Goal: Transaction & Acquisition: Purchase product/service

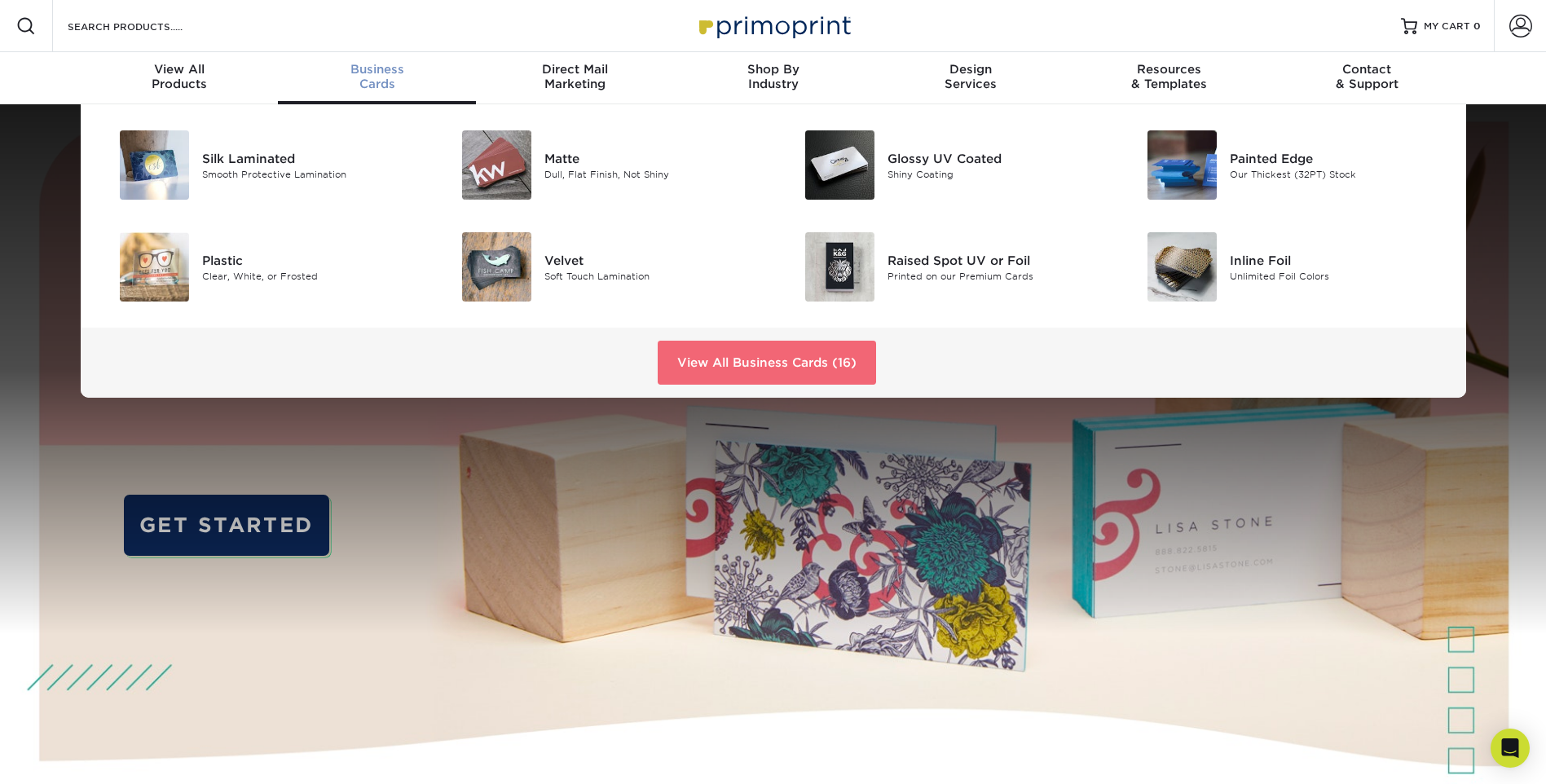
click at [719, 364] on link "View All Business Cards (16)" at bounding box center [766, 362] width 218 height 44
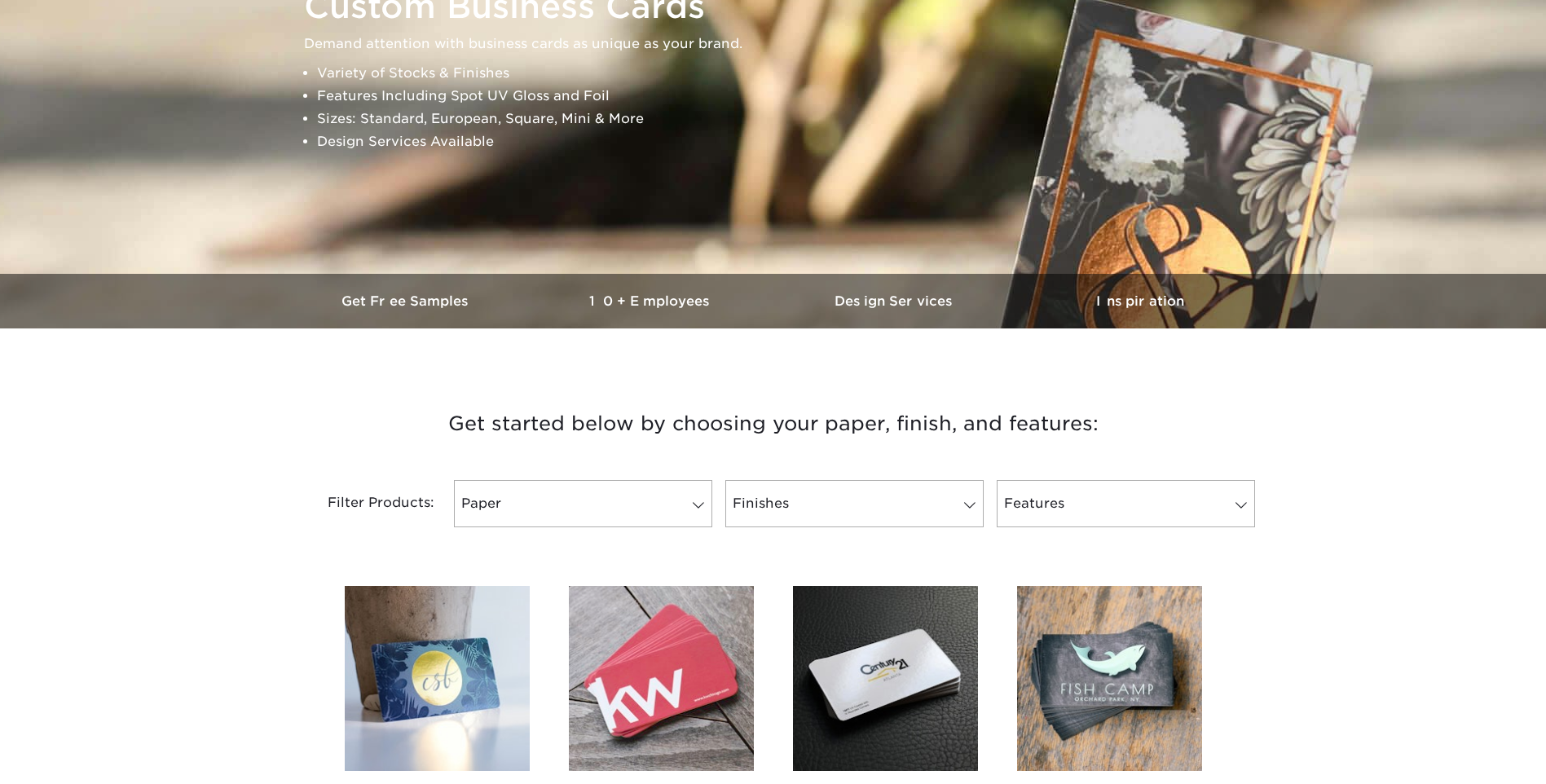
scroll to position [489, 0]
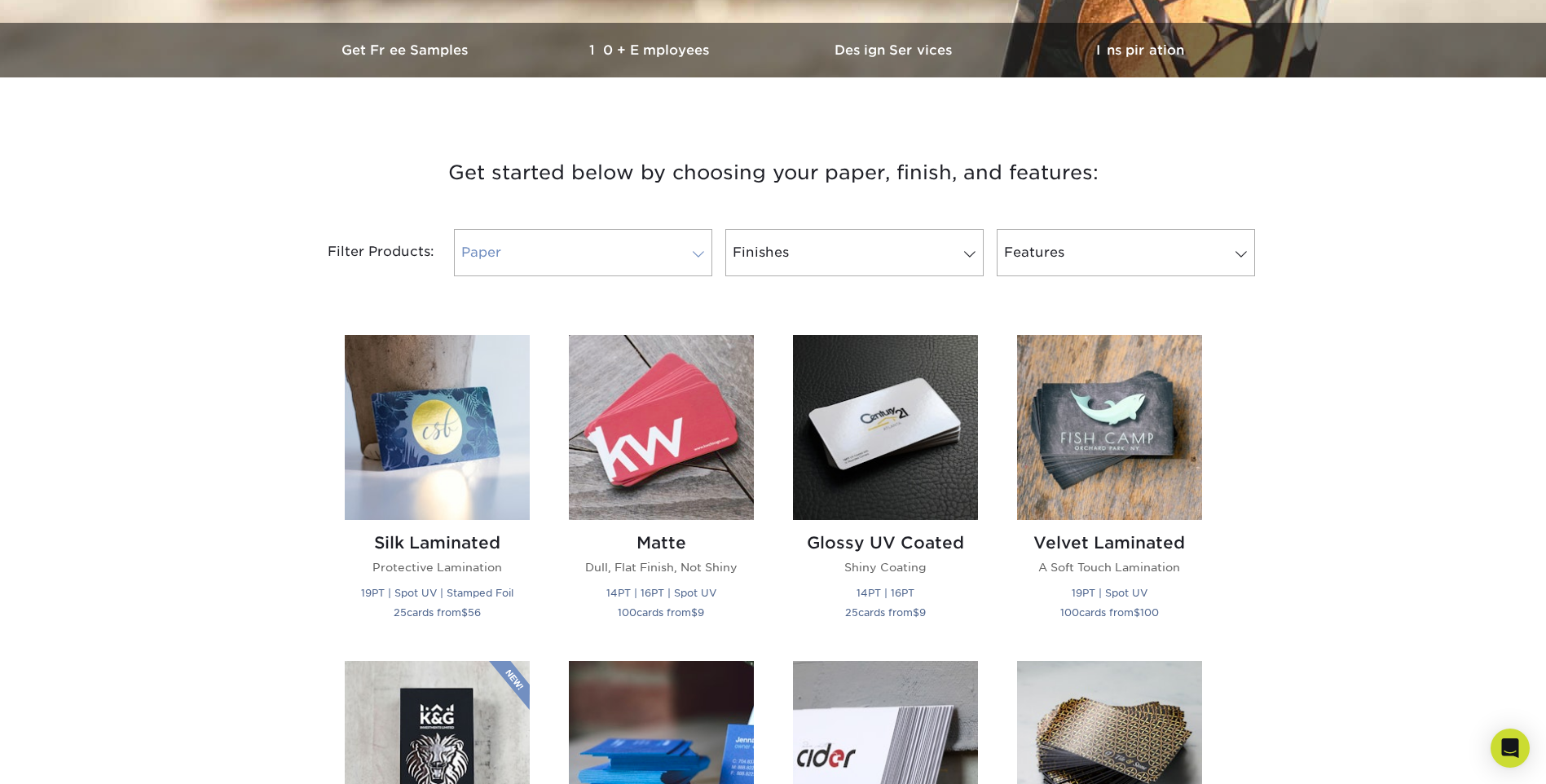
click at [676, 266] on link "Paper" at bounding box center [583, 252] width 258 height 47
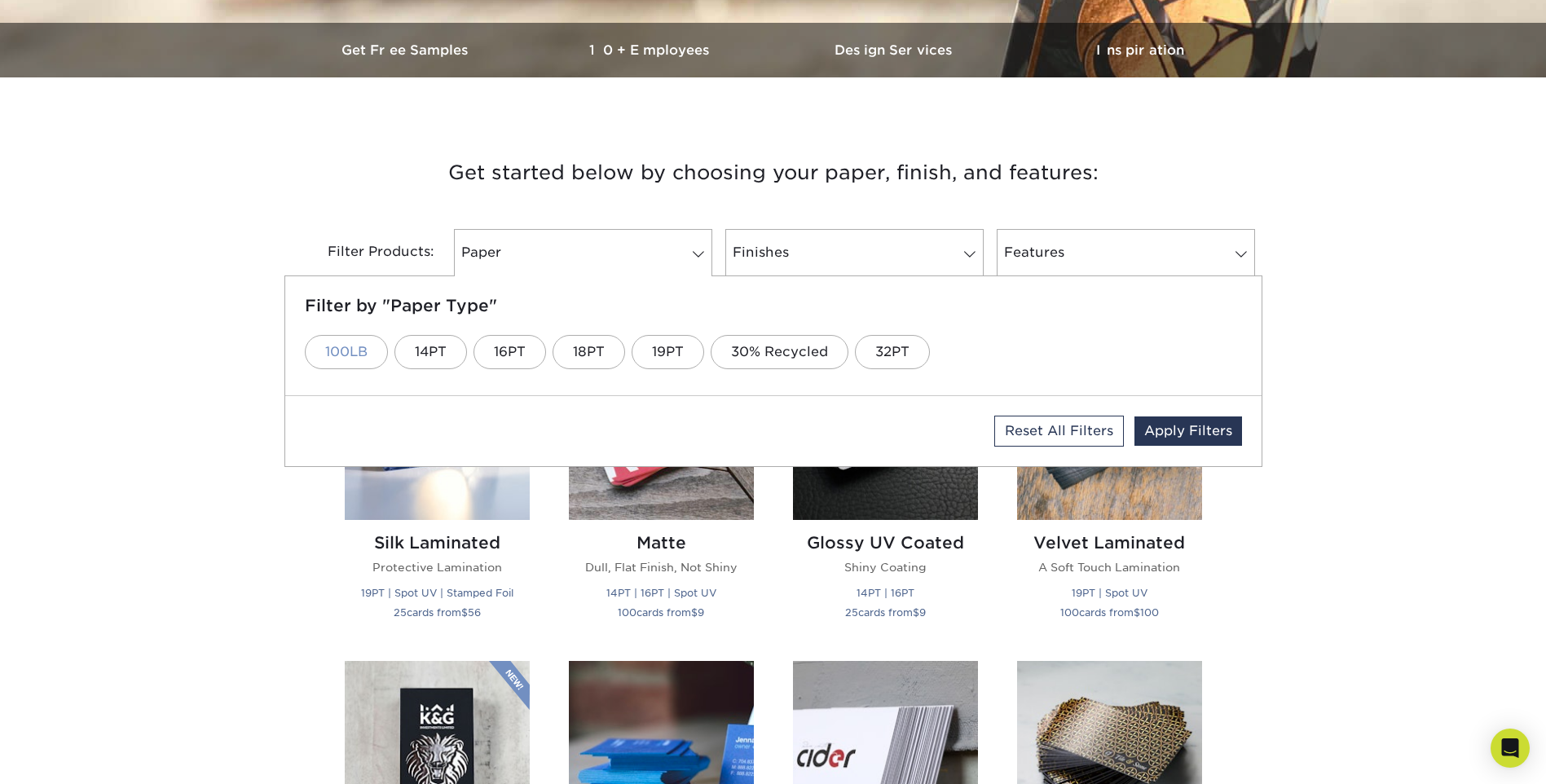
click at [378, 352] on link "100LB" at bounding box center [346, 352] width 83 height 34
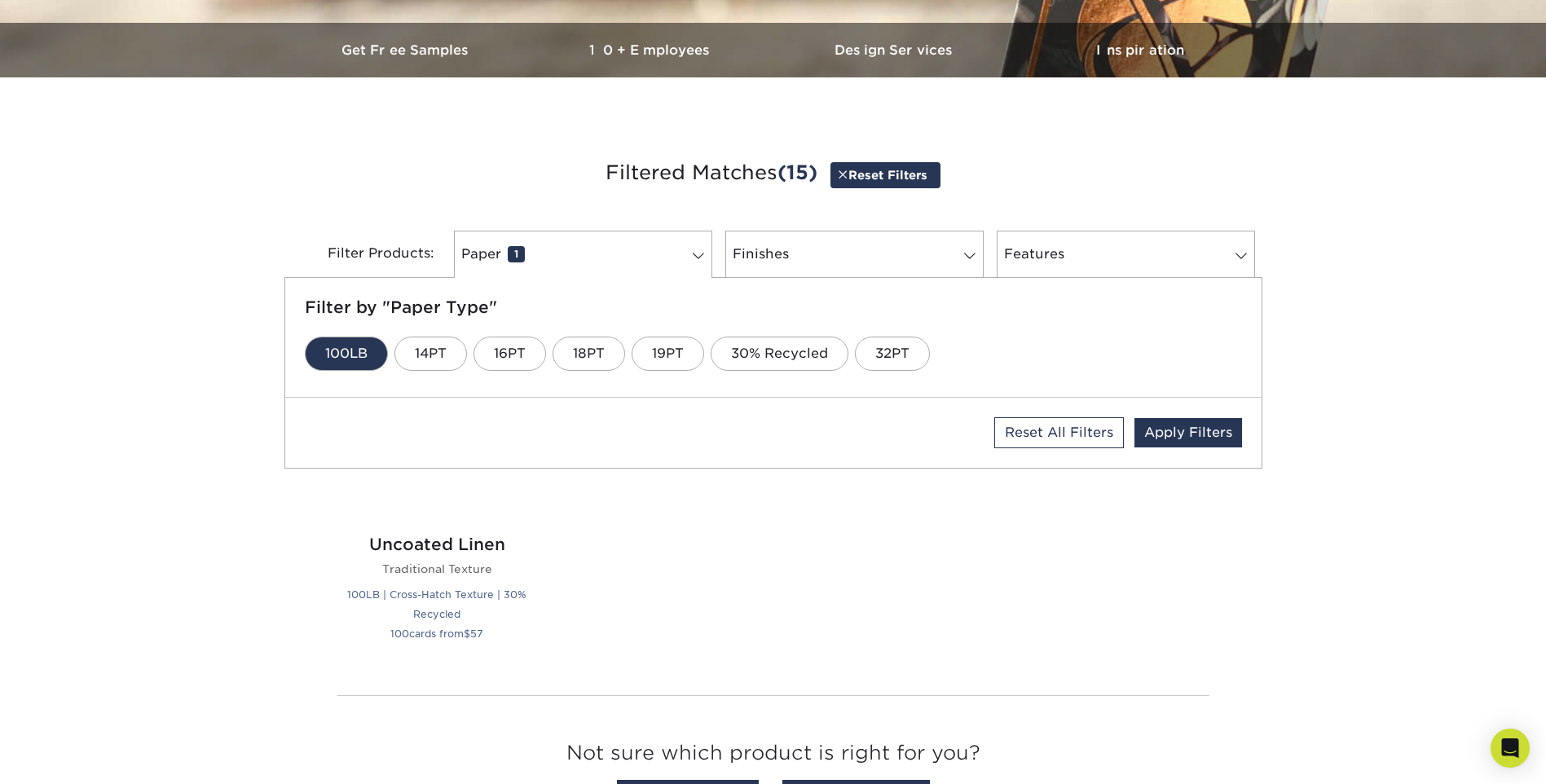
click at [347, 350] on link "100LB" at bounding box center [346, 354] width 83 height 34
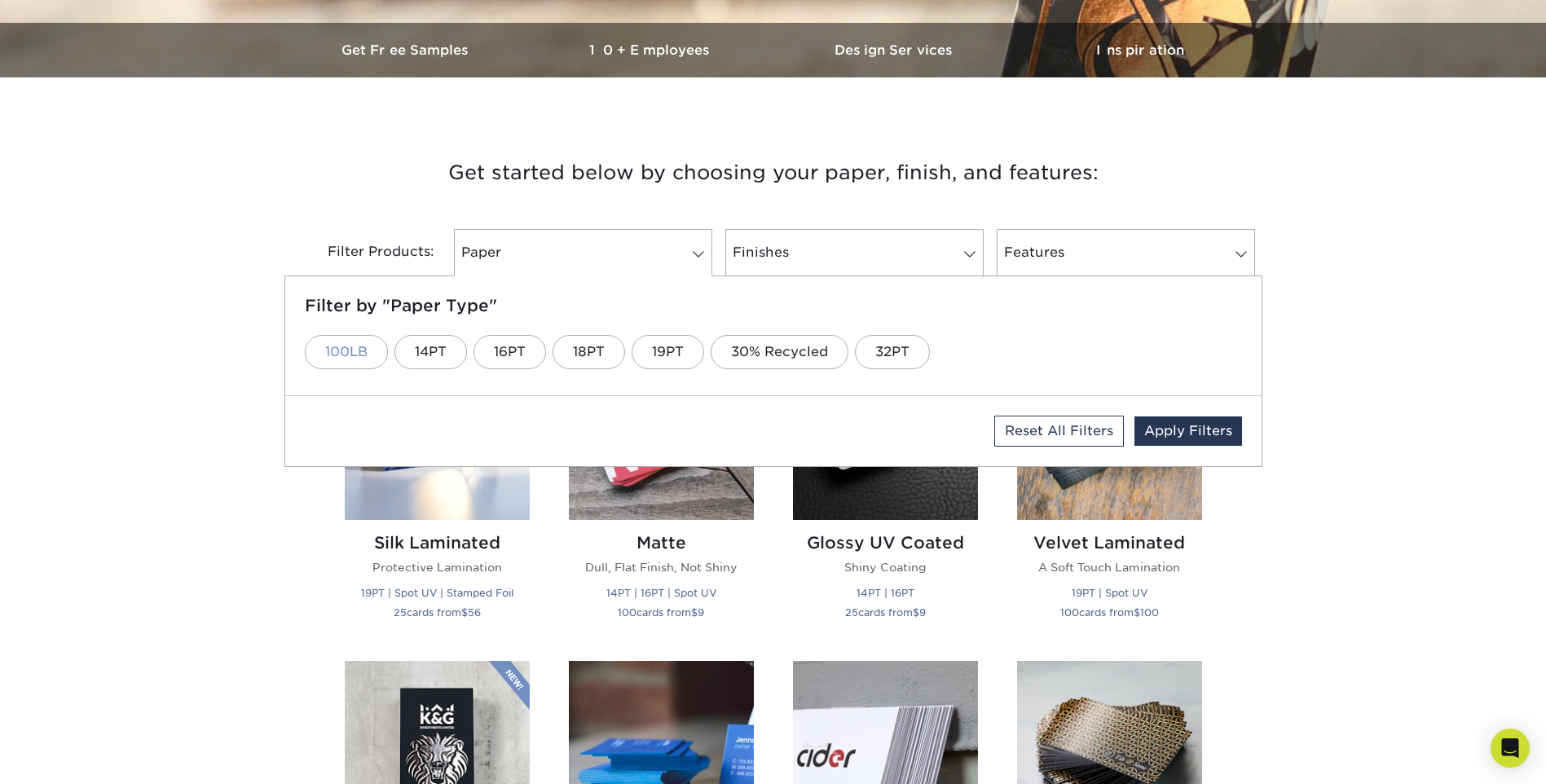
click at [347, 350] on link "100LB" at bounding box center [346, 352] width 83 height 34
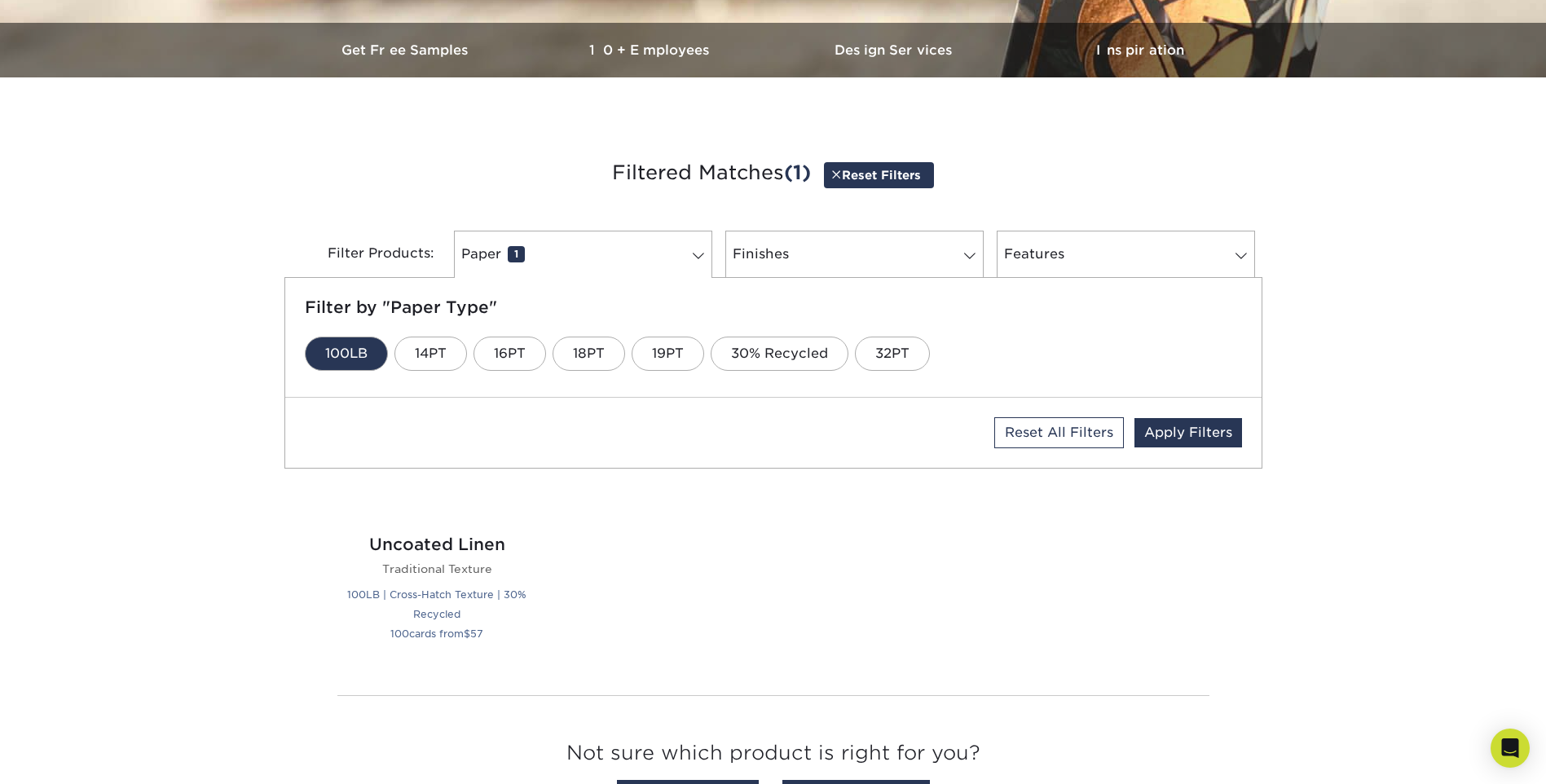
click at [347, 350] on link "100LB" at bounding box center [346, 354] width 83 height 34
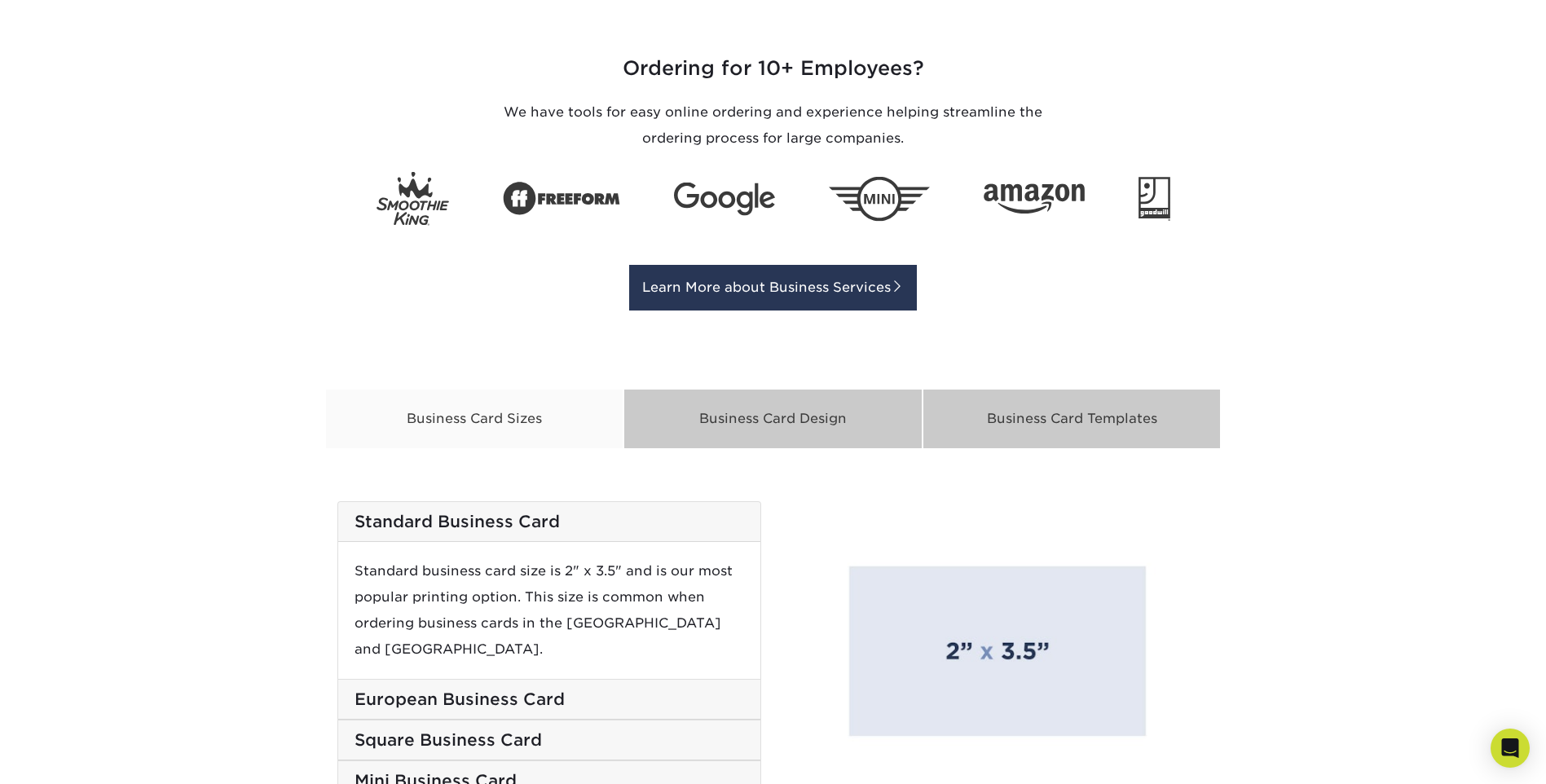
scroll to position [2527, 0]
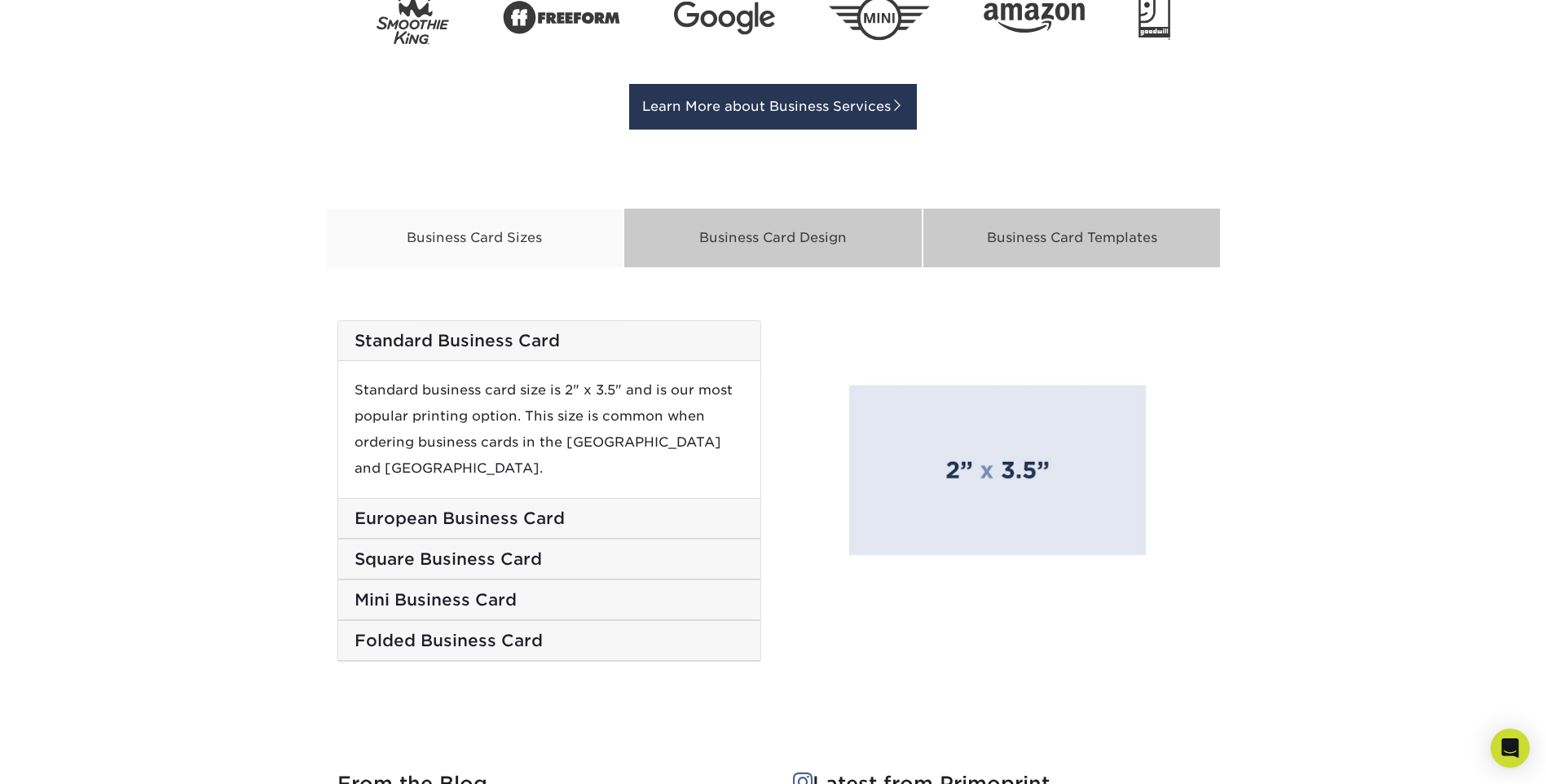
click at [499, 509] on h5 "European Business Card" at bounding box center [549, 519] width 389 height 20
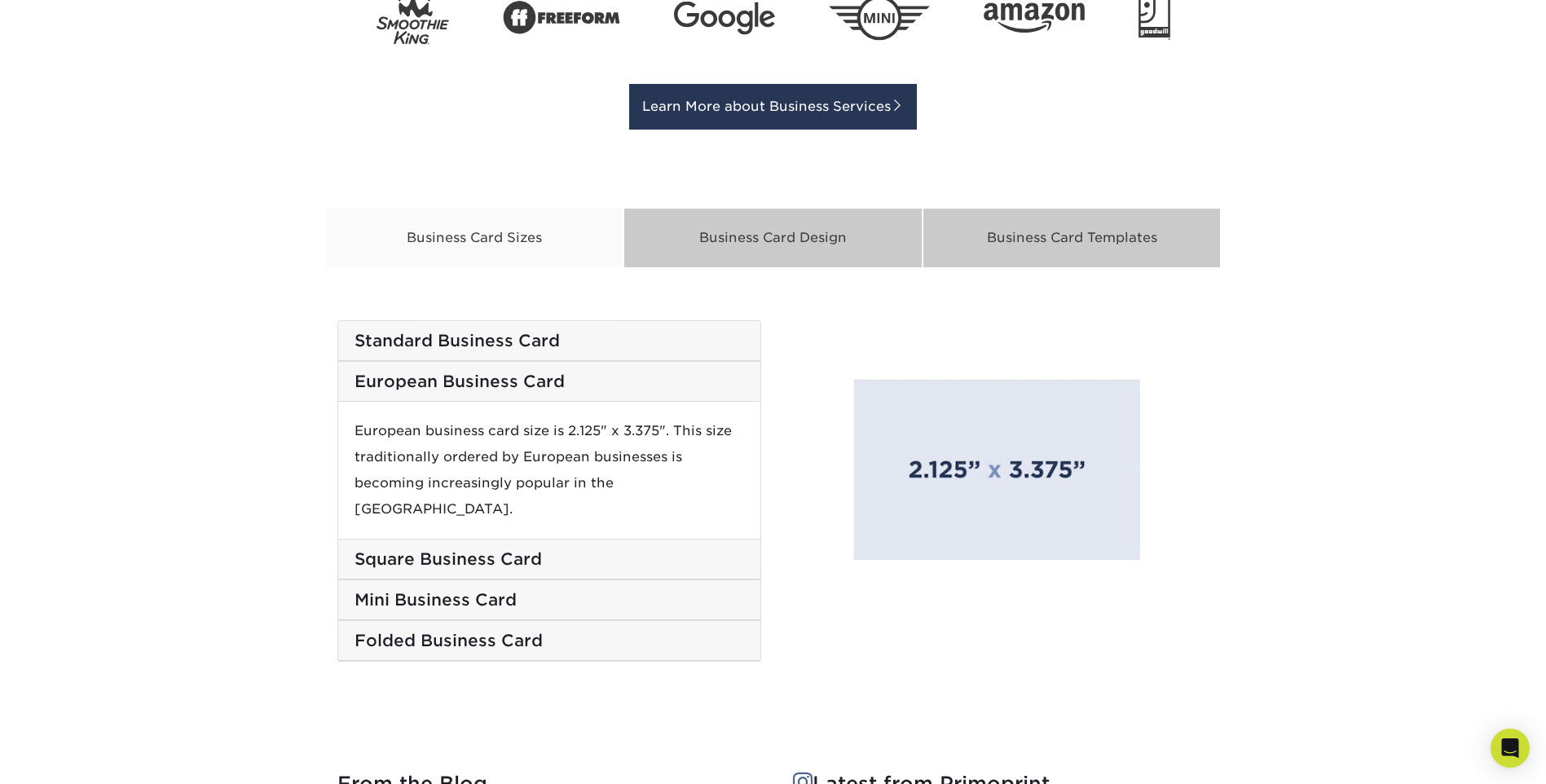
click at [508, 550] on h5 "Square Business Card" at bounding box center [549, 559] width 389 height 20
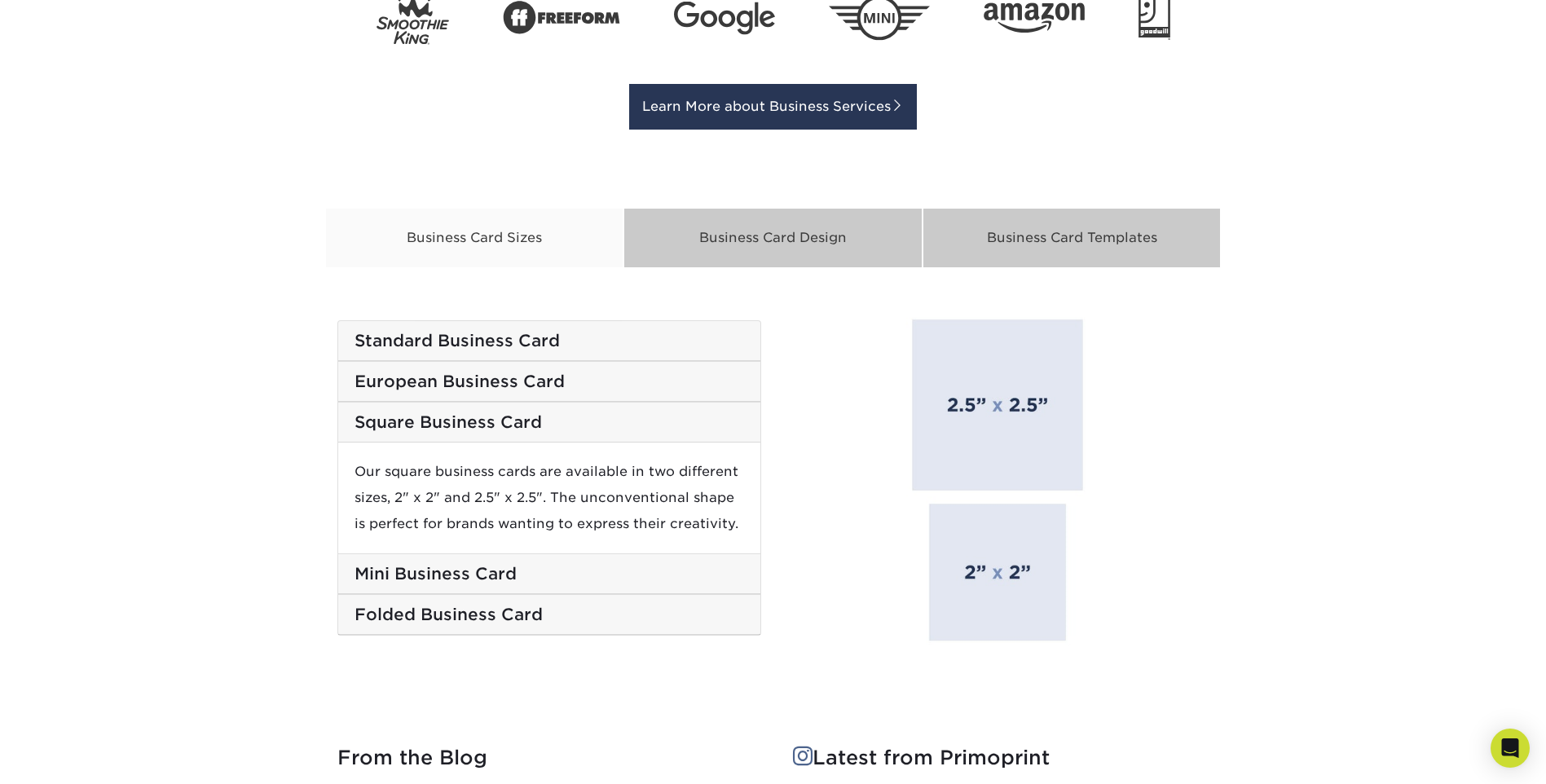
click at [511, 607] on h5 "Folded Business Card" at bounding box center [549, 615] width 389 height 20
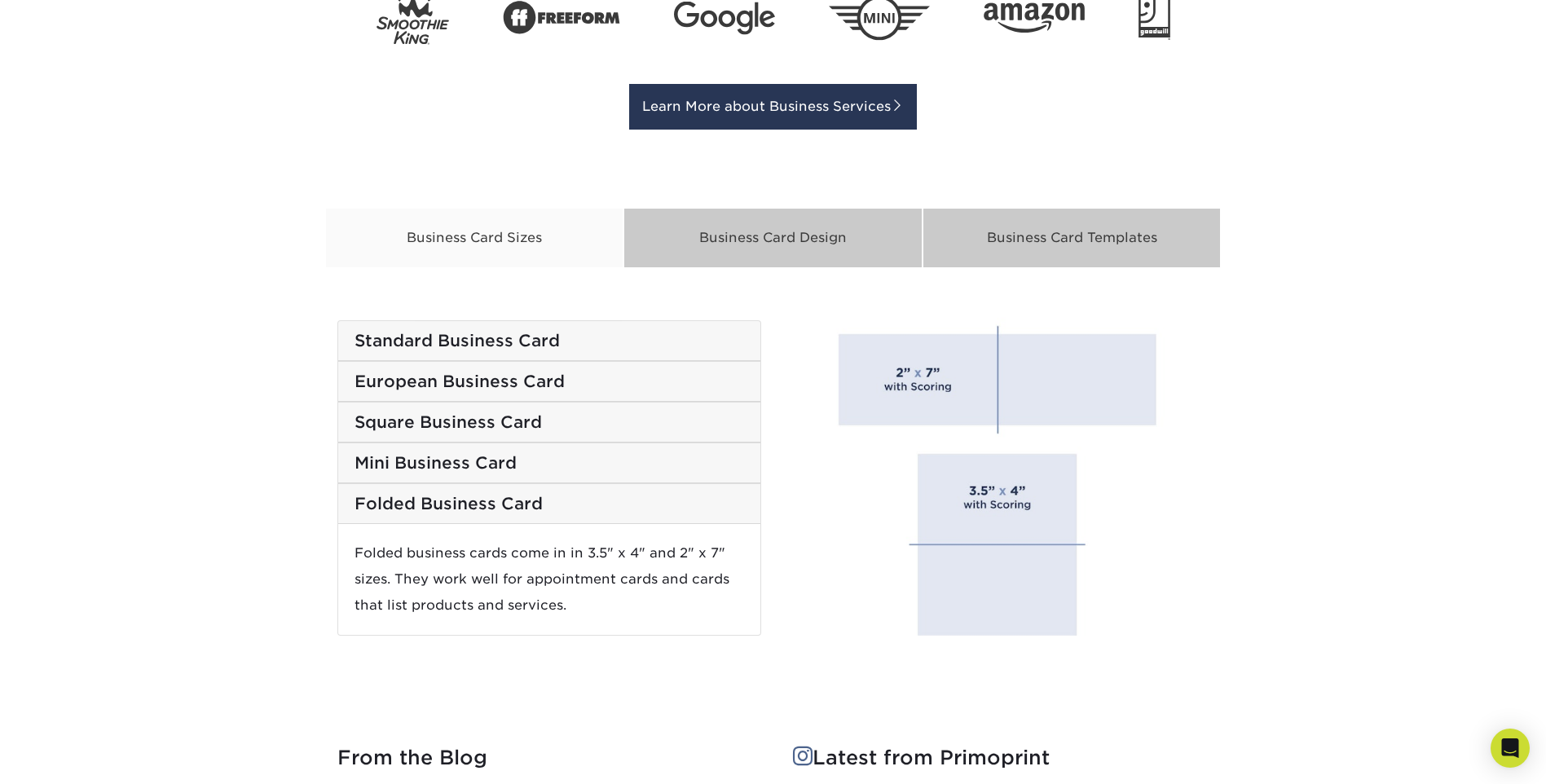
click at [526, 473] on h5 "Mini Business Card" at bounding box center [549, 463] width 389 height 20
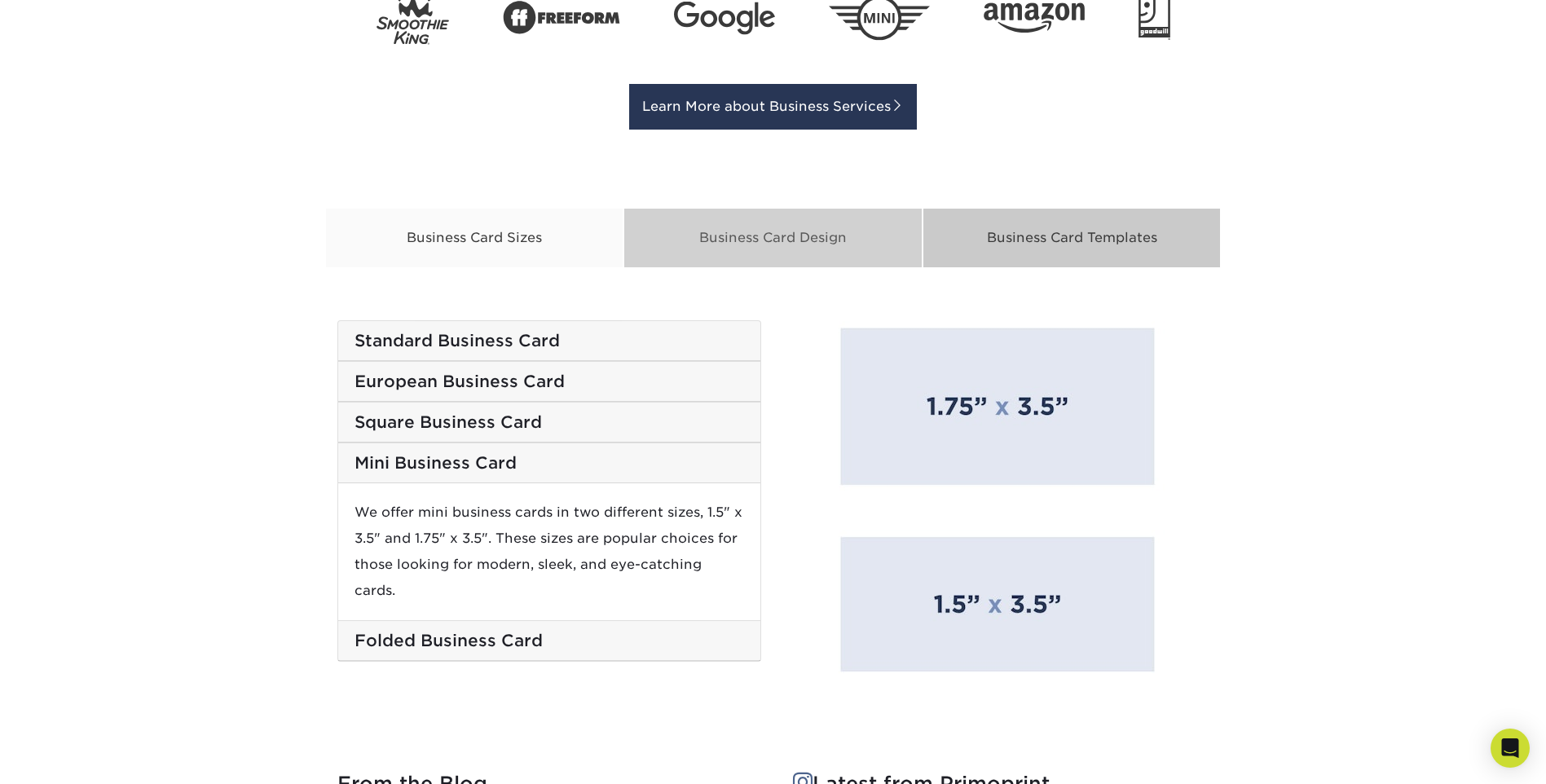
click at [770, 258] on div "Business Card Design" at bounding box center [773, 238] width 299 height 61
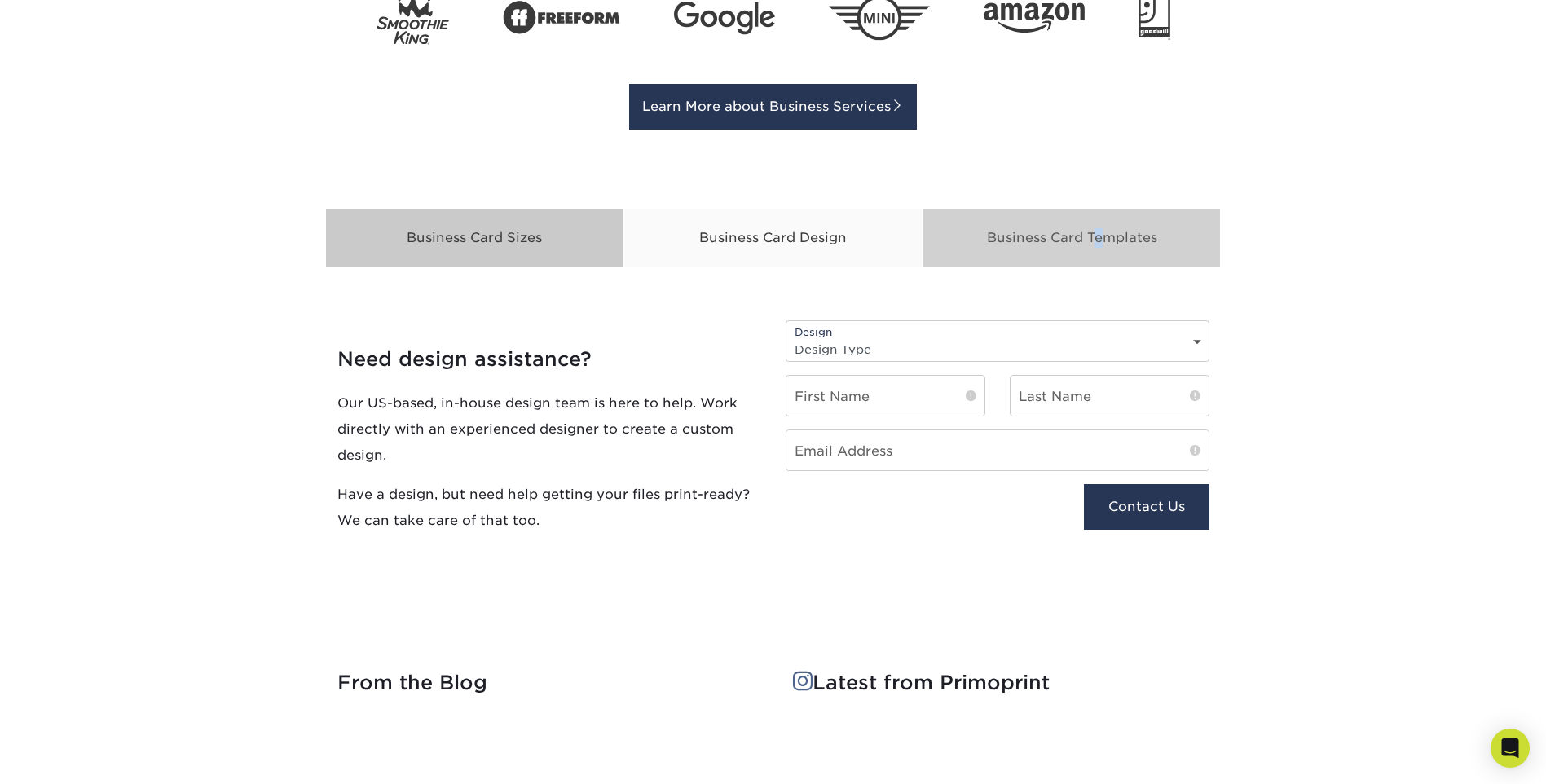
click at [1066, 219] on div "Business Card Templates" at bounding box center [1072, 238] width 299 height 61
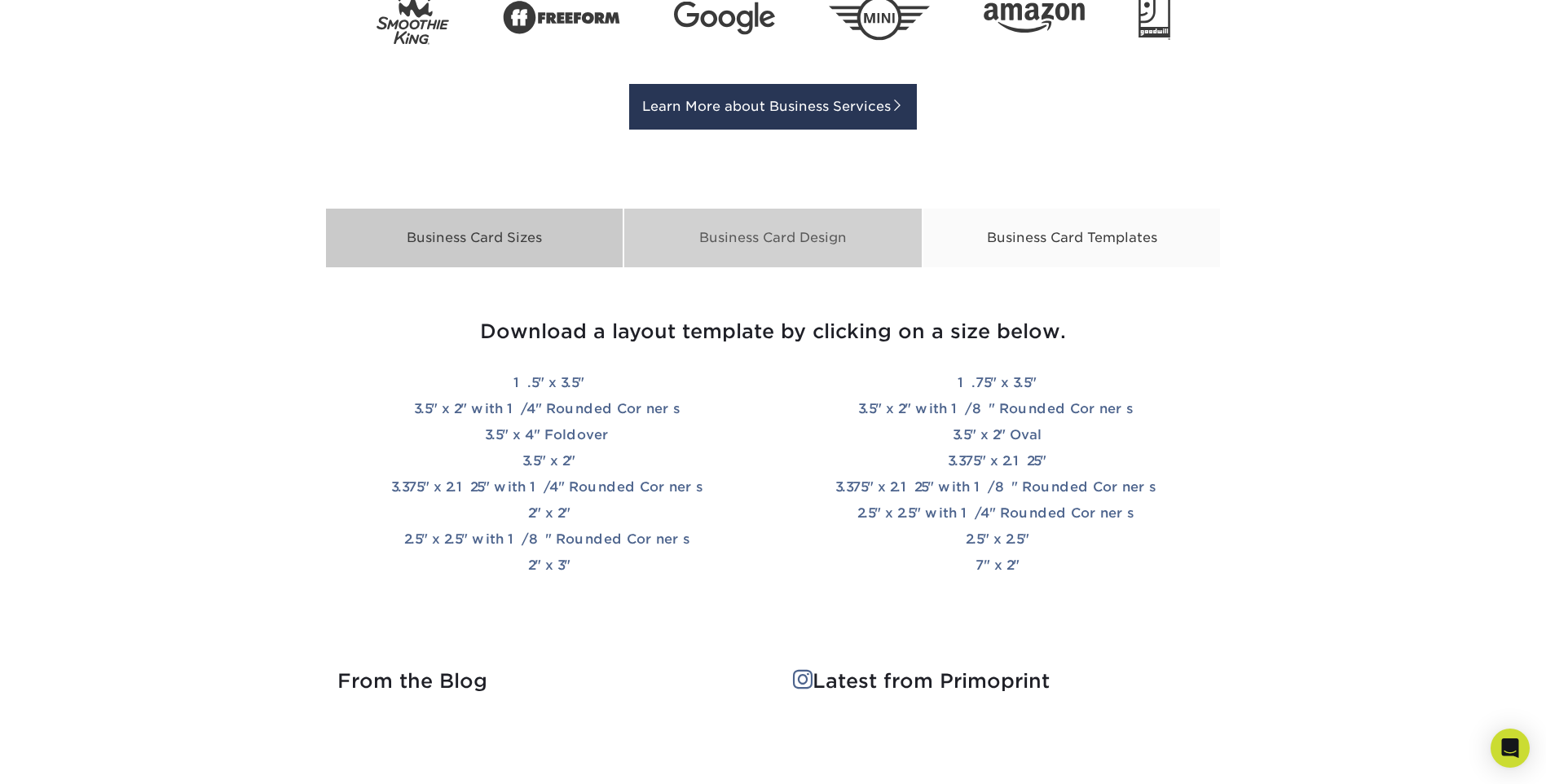
click at [748, 243] on div "Business Card Design" at bounding box center [773, 238] width 299 height 61
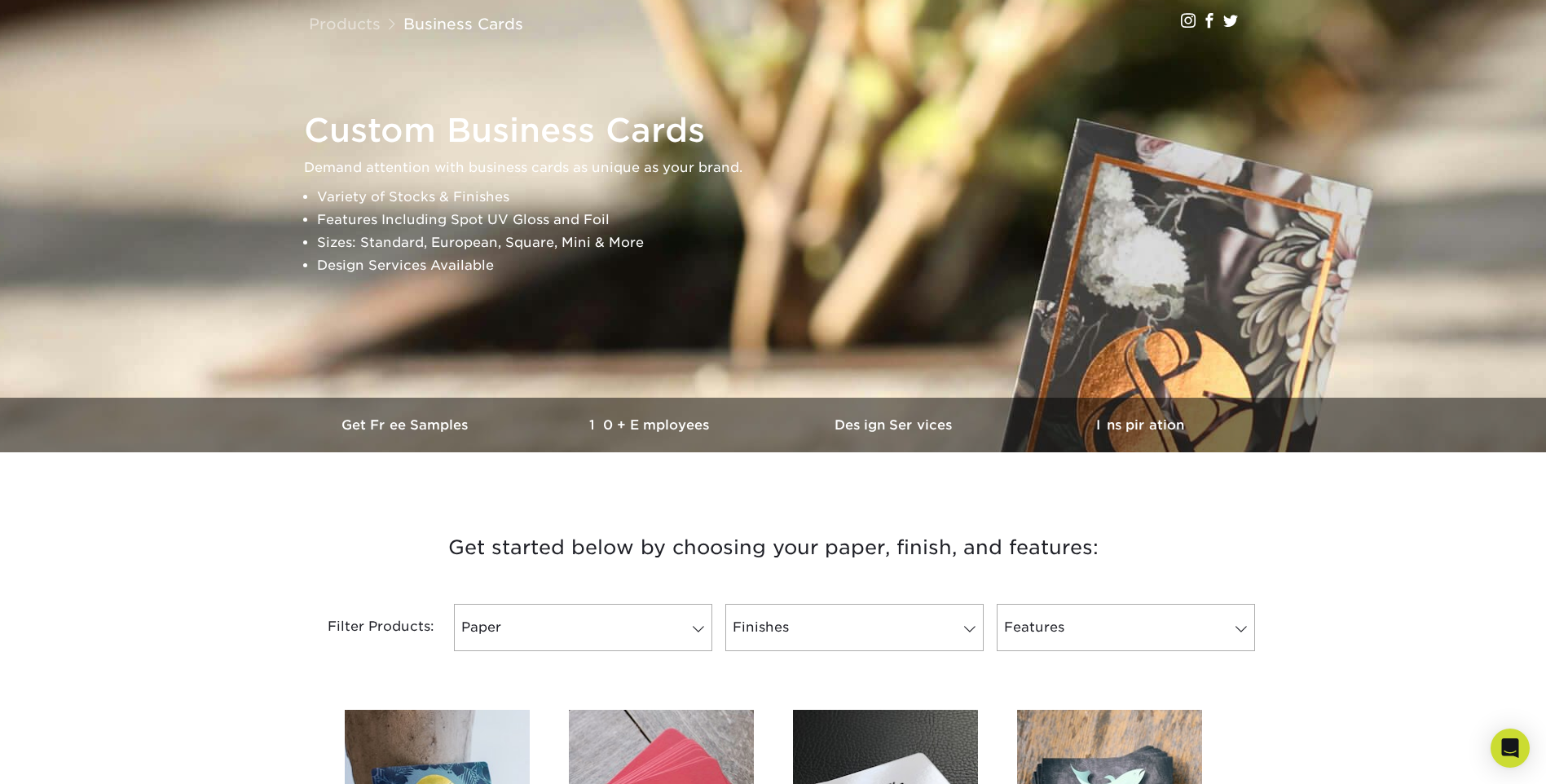
scroll to position [0, 0]
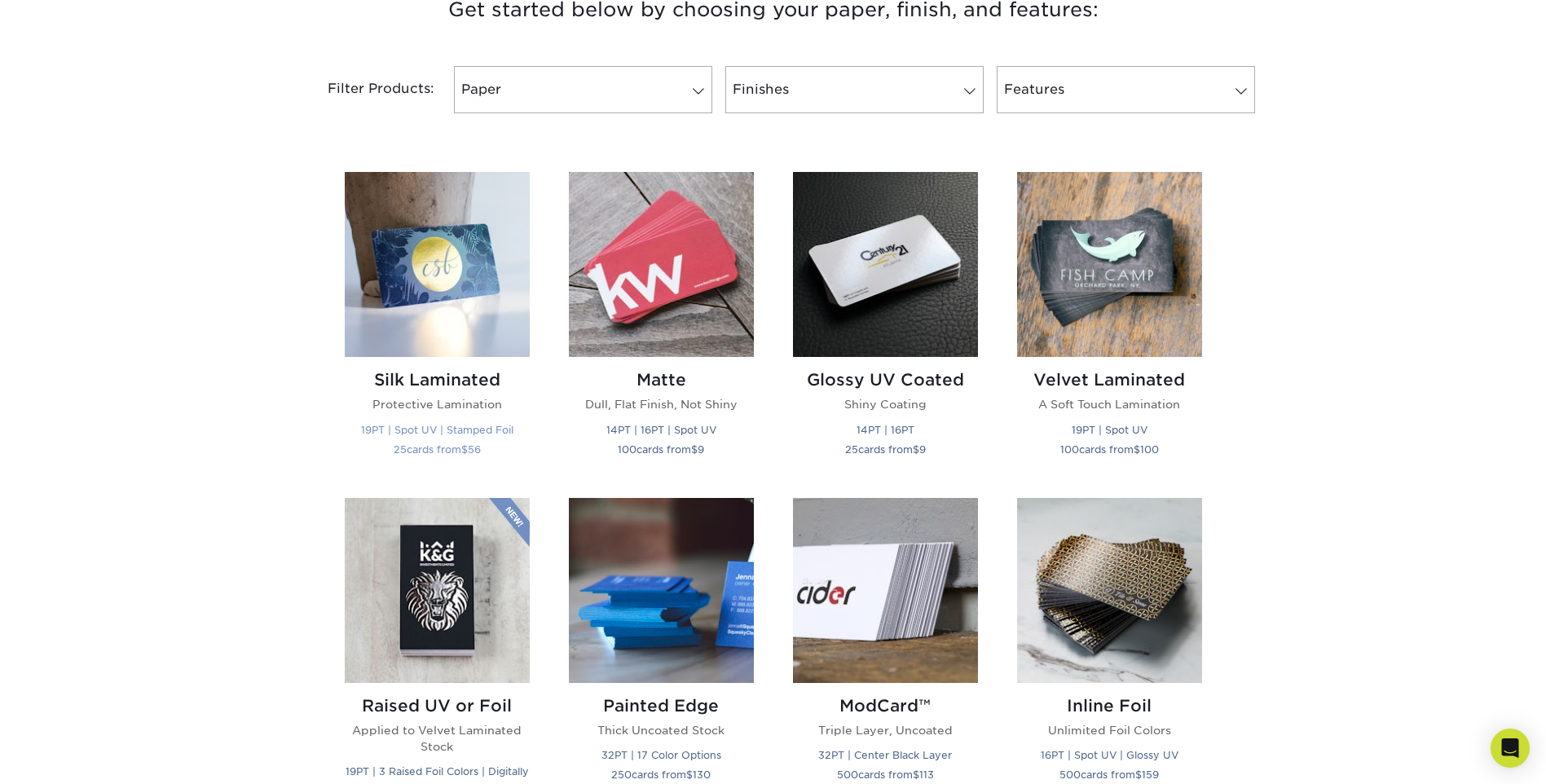
click at [431, 306] on img at bounding box center [438, 265] width 185 height 185
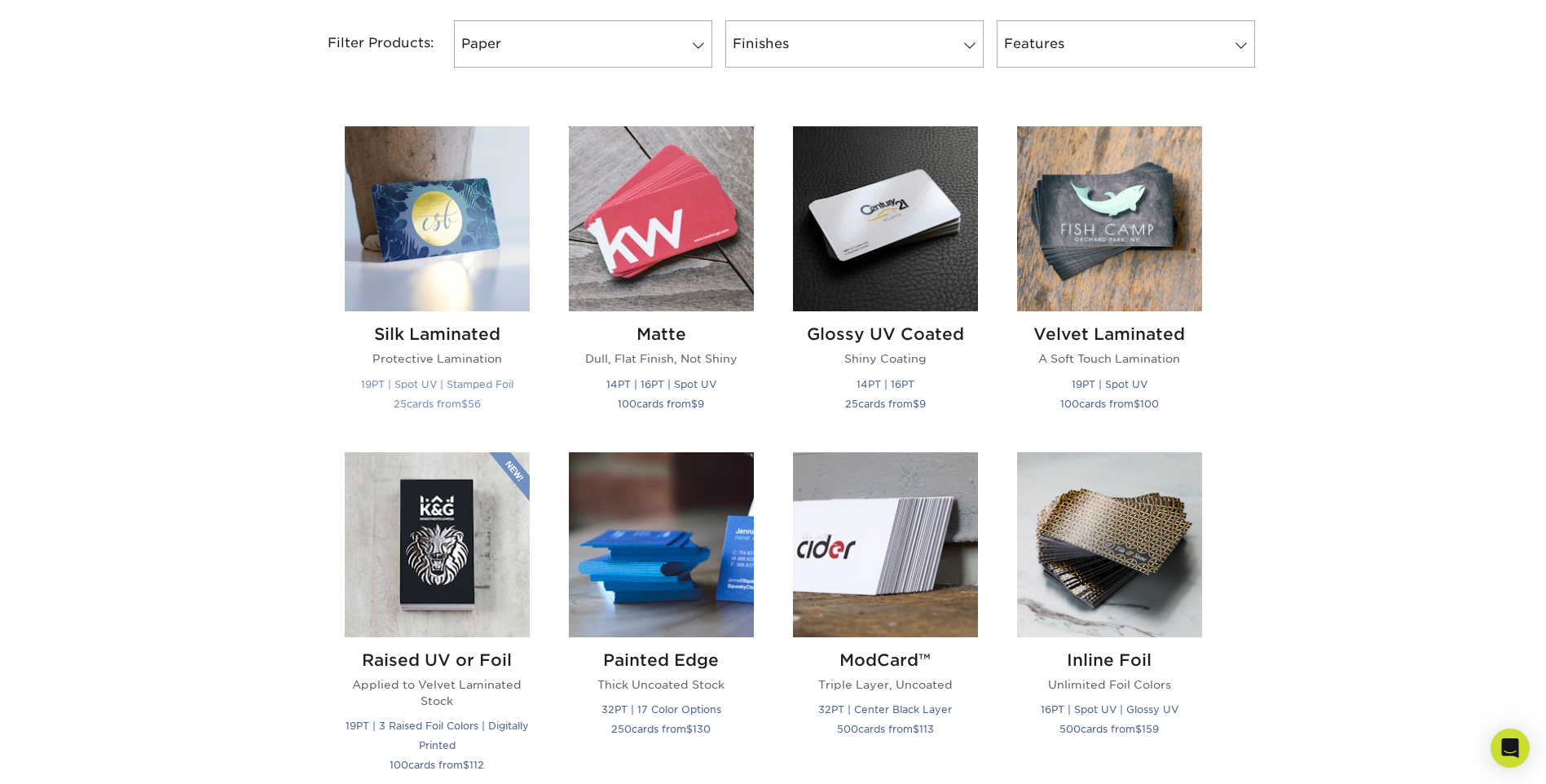
scroll to position [733, 0]
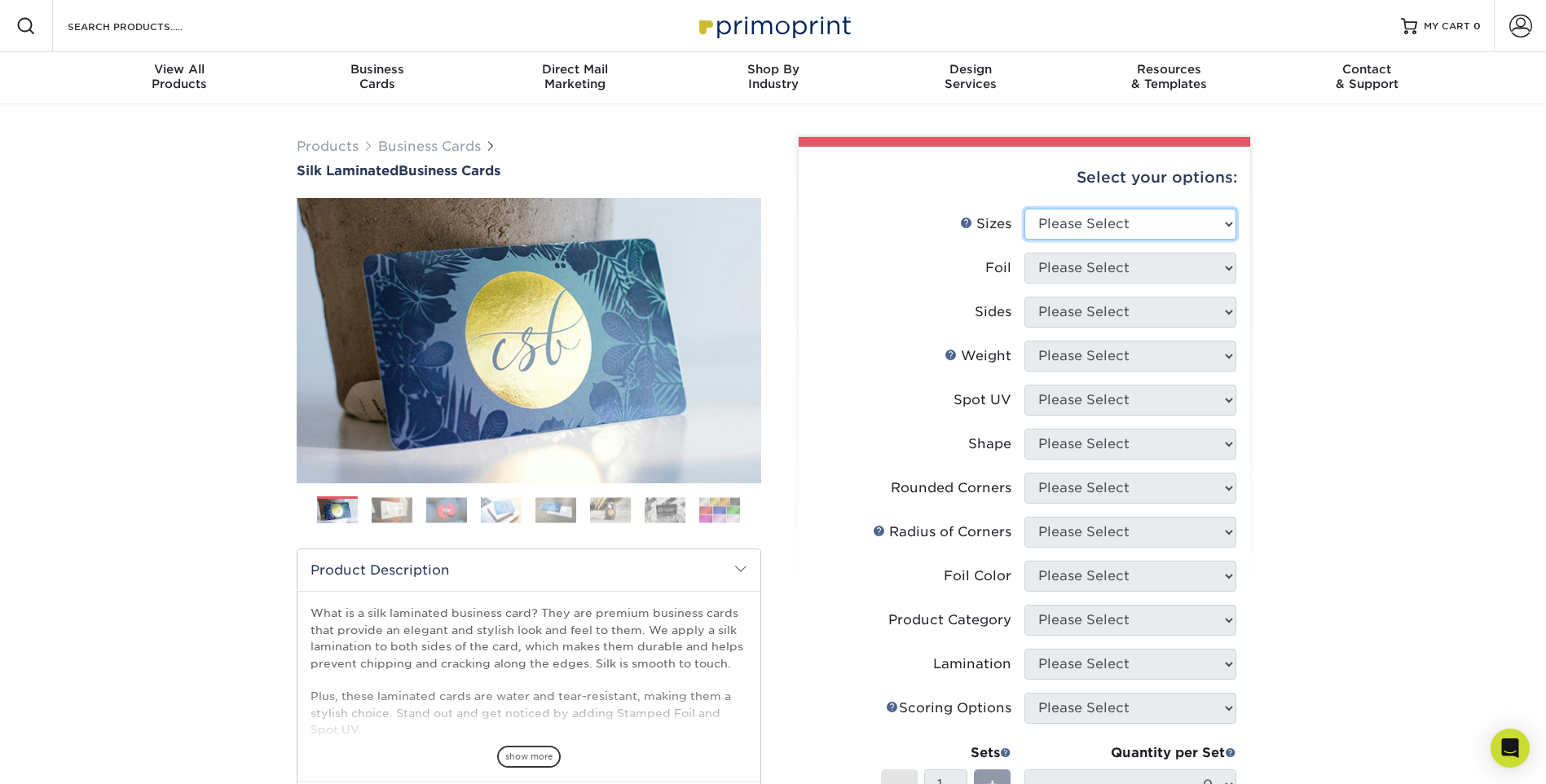
click at [1127, 215] on select "Please Select 1.5" x 3.5" - Mini 1.75" x 3.5" - Mini 2" x 2" - Square 2" x 3" -…" at bounding box center [1131, 224] width 212 height 31
click at [1266, 229] on div "Products Business Cards Silk Laminated Business Cards Previous Next" at bounding box center [773, 619] width 1546 height 1031
click at [1204, 226] on select "Please Select 1.5" x 3.5" - Mini 1.75" x 3.5" - Mini 2" x 2" - Square 2" x 3" -…" at bounding box center [1131, 224] width 212 height 31
select select "2.00x3.50"
click at [1025, 208] on select "Please Select 1.5" x 3.5" - Mini 1.75" x 3.5" - Mini 2" x 2" - Square 2" x 3" -…" at bounding box center [1131, 224] width 212 height 31
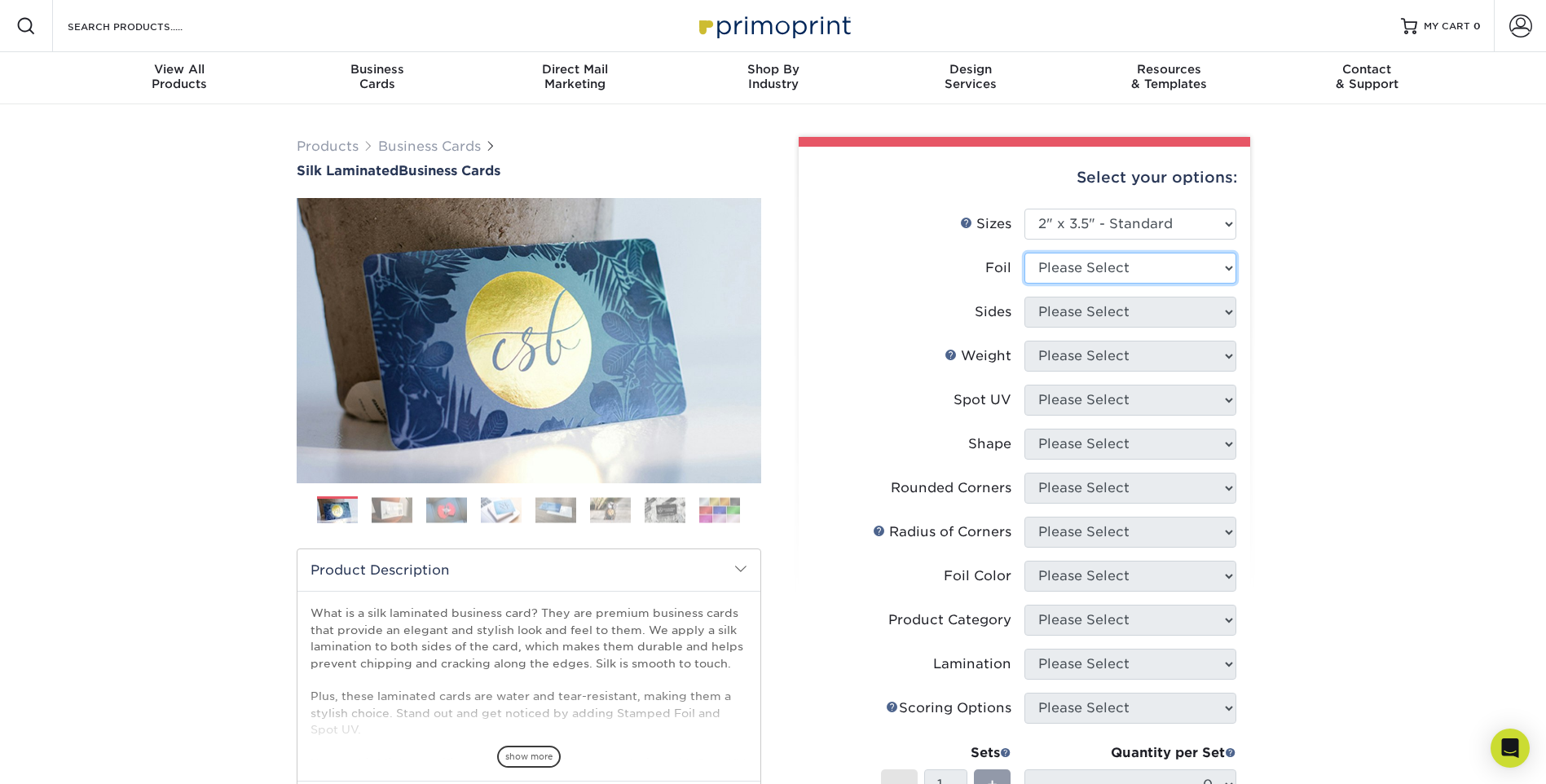
click at [1139, 275] on select "Please Select Yes No" at bounding box center [1131, 268] width 212 height 31
select select "1"
click at [1025, 253] on select "Please Select Yes No" at bounding box center [1131, 268] width 212 height 31
click at [1132, 320] on select "Please Select Print Both Sides - Foil Both Sides Print Both Sides - Foil Front …" at bounding box center [1131, 312] width 212 height 31
select select "34527644-b4fd-4ffb-9092-1318eefcd9d9"
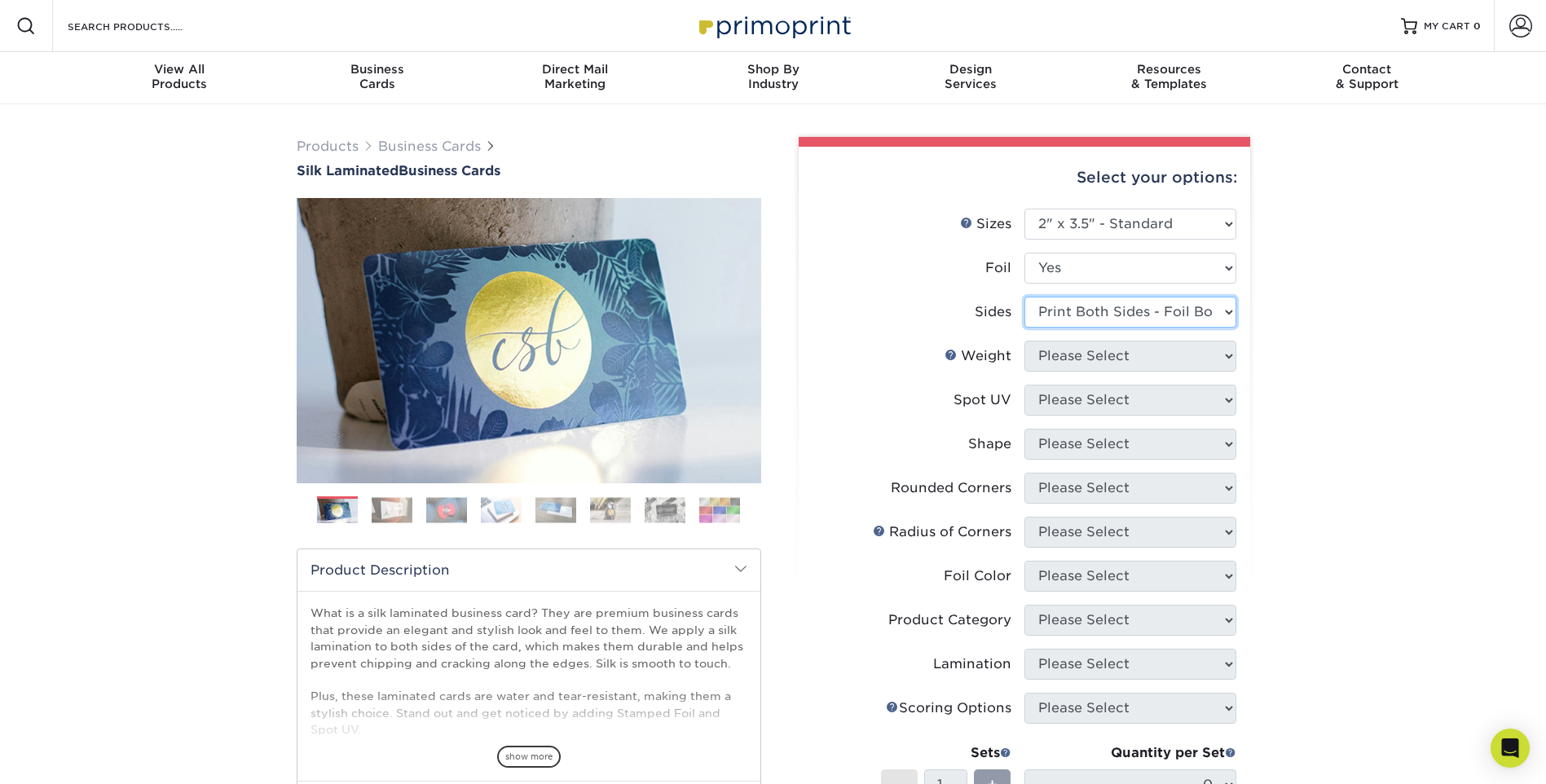
click at [1025, 297] on select "Please Select Print Both Sides - Foil Both Sides Print Both Sides - Foil Front …" at bounding box center [1131, 312] width 212 height 31
click at [1133, 362] on select "Please Select 16PT" at bounding box center [1131, 355] width 212 height 31
select select "16PT"
click at [1025, 340] on select "Please Select 16PT" at bounding box center [1131, 355] width 212 height 31
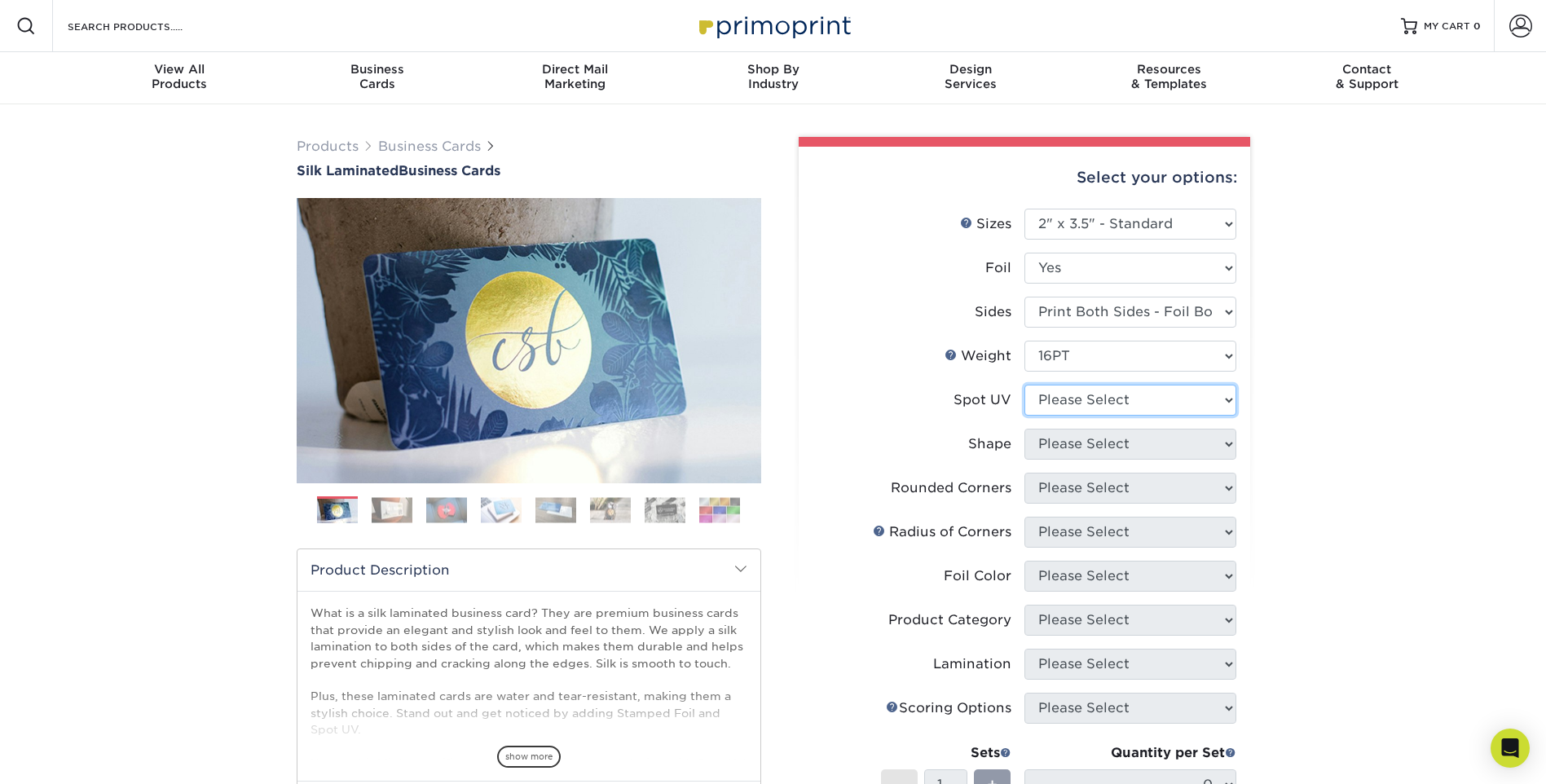
click at [1153, 404] on select "Please Select No Spot UV Front and Back (Both Sides) Front Only Back Only" at bounding box center [1131, 400] width 212 height 31
select select "0"
click at [1025, 385] on select "Please Select No Spot UV Front and Back (Both Sides) Front Only Back Only" at bounding box center [1131, 400] width 212 height 31
click at [1108, 437] on select "Please Select Standard" at bounding box center [1131, 444] width 212 height 31
select select "standard"
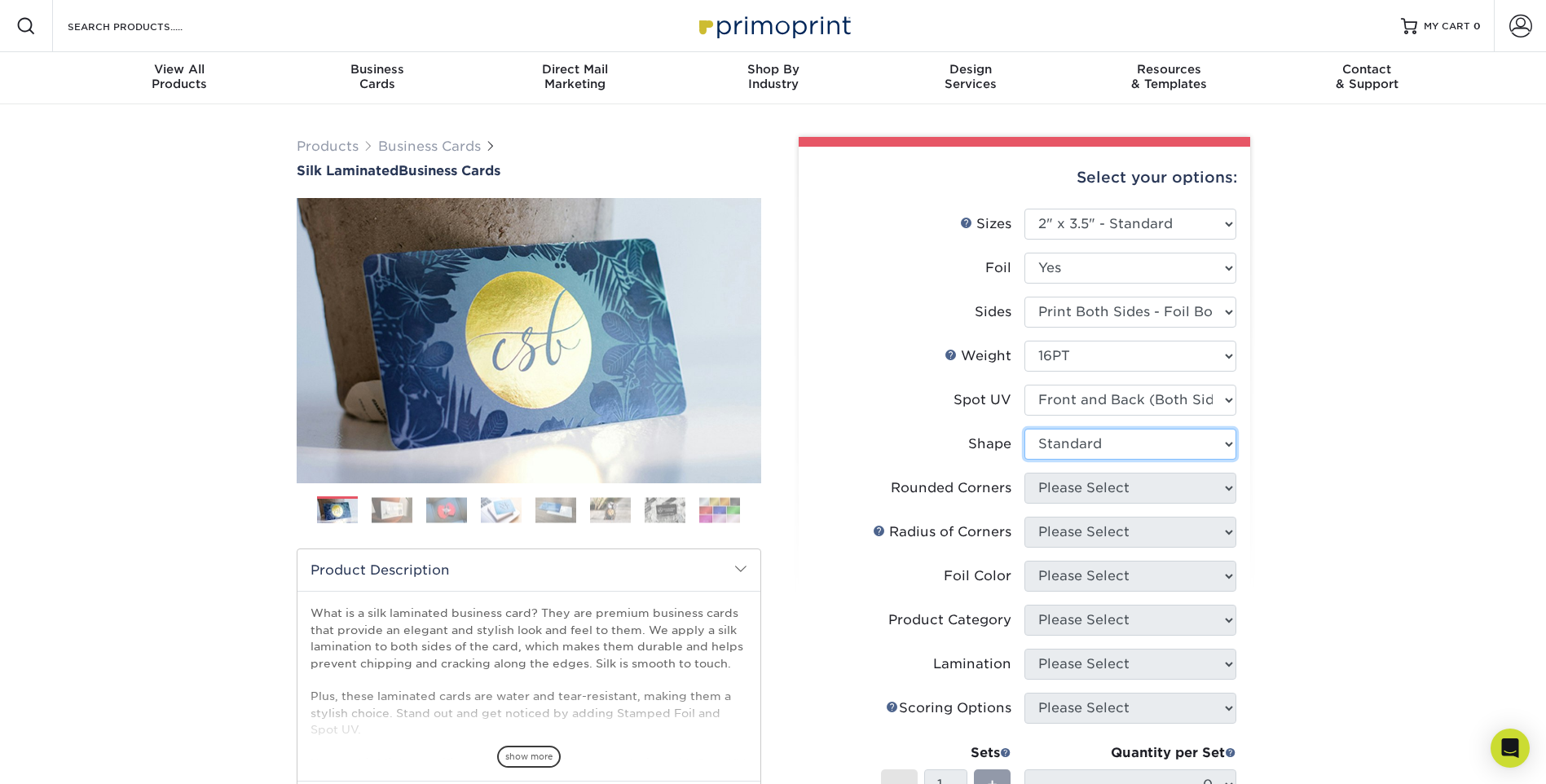
click at [1025, 429] on select "Please Select Standard" at bounding box center [1131, 444] width 212 height 31
drag, startPoint x: 1107, startPoint y: 492, endPoint x: 1077, endPoint y: 475, distance: 34.5
click at [1077, 475] on select "Please Select Yes - Round 2 Corners Yes - Round 4 Corners No" at bounding box center [1131, 488] width 212 height 31
select select "76a3b848-63b4-4449-aad1-d9e81d5a60f5"
click at [1025, 473] on select "Please Select Yes - Round 2 Corners Yes - Round 4 Corners No" at bounding box center [1131, 488] width 212 height 31
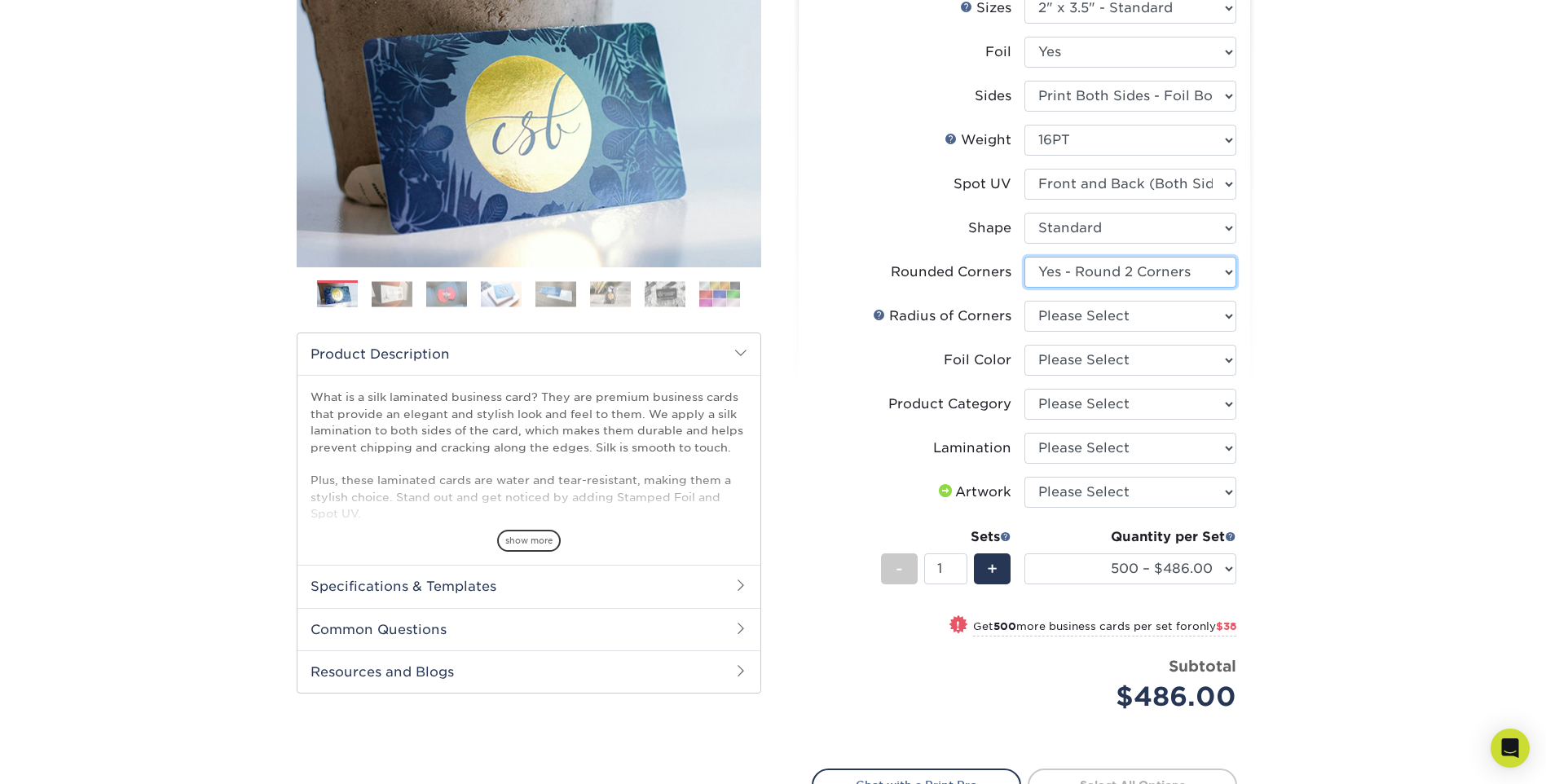
scroll to position [215, 0]
click at [1103, 312] on select "Please Select Rounded 1/8" Rounded 1/4"" at bounding box center [1131, 316] width 212 height 31
select select "589680c7-ee9a-431b-9d12-d7aeb1386a97"
click at [1025, 301] on select "Please Select Rounded 1/8" Rounded 1/4"" at bounding box center [1131, 316] width 212 height 31
click at [1141, 371] on select "Please Select Silver Foil Black Foil Blue Foil Copper Foil Gold Foil Red Foil R…" at bounding box center [1131, 361] width 212 height 31
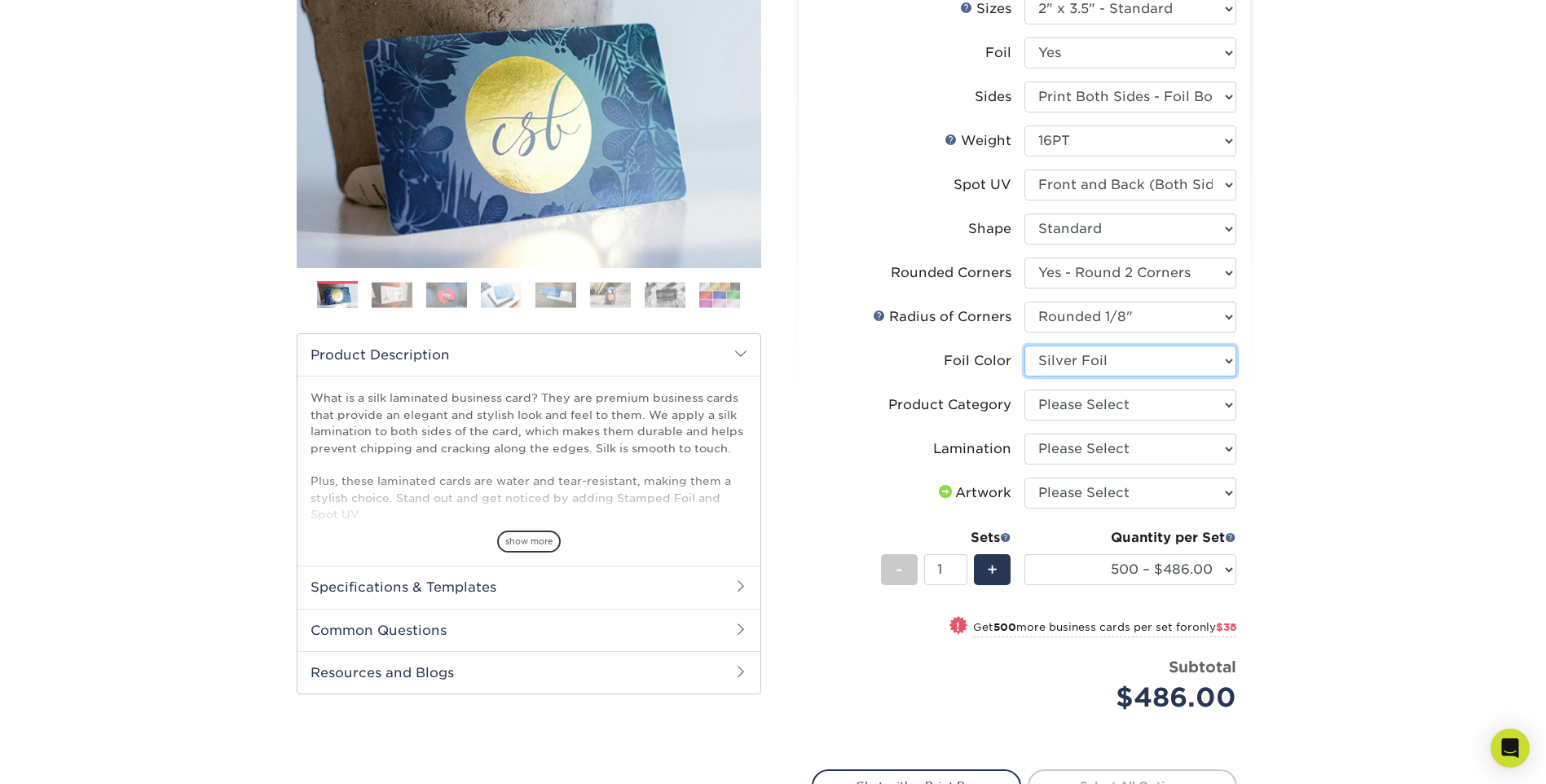
click at [1025, 346] on select "Please Select Silver Foil Black Foil Blue Foil Copper Foil Gold Foil Red Foil R…" at bounding box center [1131, 361] width 212 height 31
click at [1128, 369] on select "Please Select Silver Foil Black Foil Blue Foil Copper Foil Gold Foil Red Foil R…" at bounding box center [1131, 361] width 212 height 31
select select "acffa4a5-22f9-4585-ba3f-0adaa54b8c85"
click at [1025, 346] on select "Please Select Silver Foil Black Foil Blue Foil Copper Foil Gold Foil Red Foil R…" at bounding box center [1131, 361] width 212 height 31
click at [1123, 406] on select "Please Select Business Cards" at bounding box center [1131, 404] width 212 height 31
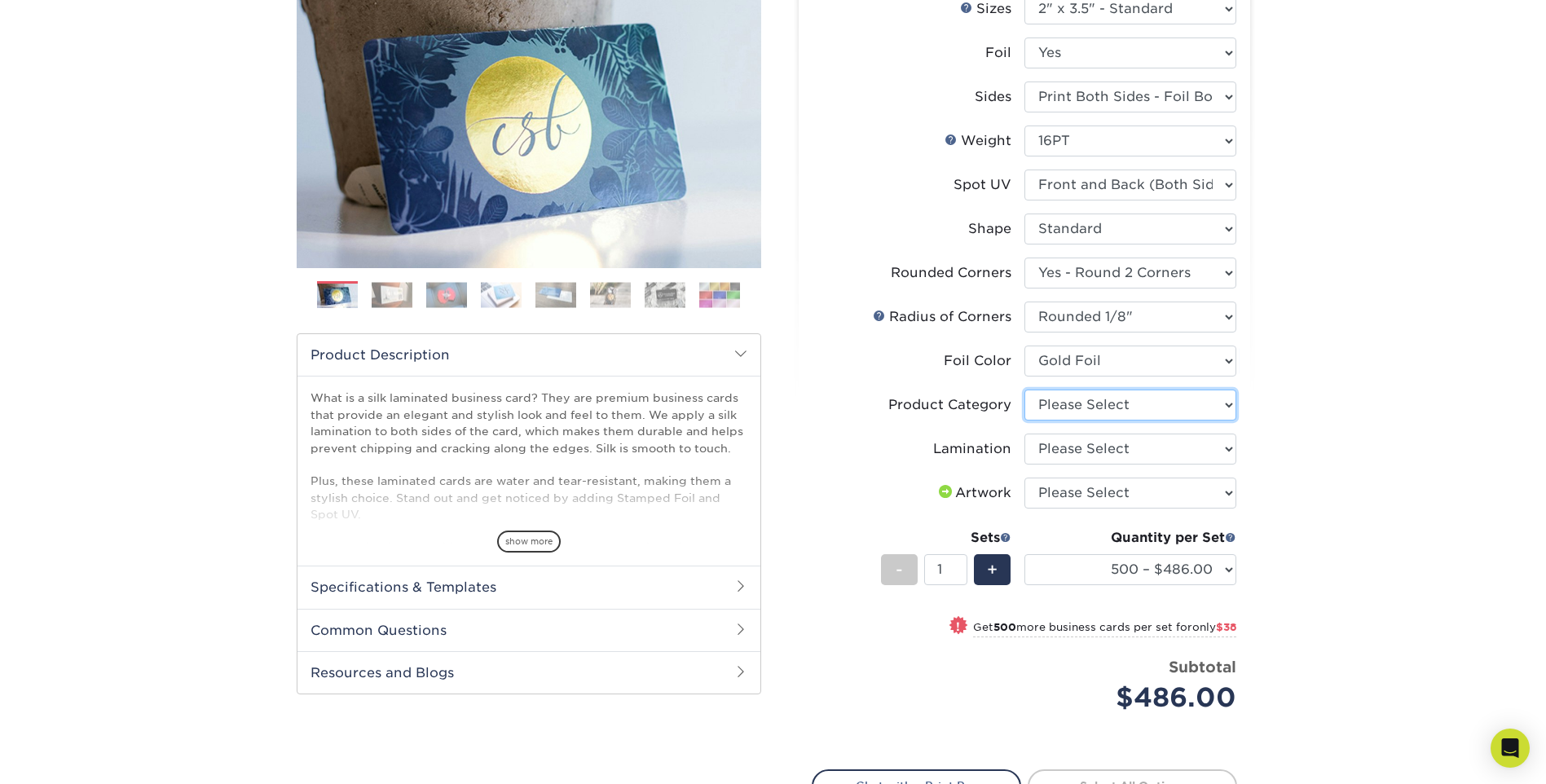
select select "3b5148f1-0588-4f88-a218-97bcfdce65c1"
click at [1025, 389] on select "Please Select Business Cards" at bounding box center [1131, 404] width 212 height 31
click at [1123, 451] on select "Please Select Silk" at bounding box center [1131, 449] width 212 height 31
select select "ccacb42f-45f7-42d3-bbd3-7c8421cf37f0"
click at [1025, 434] on select "Please Select Silk" at bounding box center [1131, 449] width 212 height 31
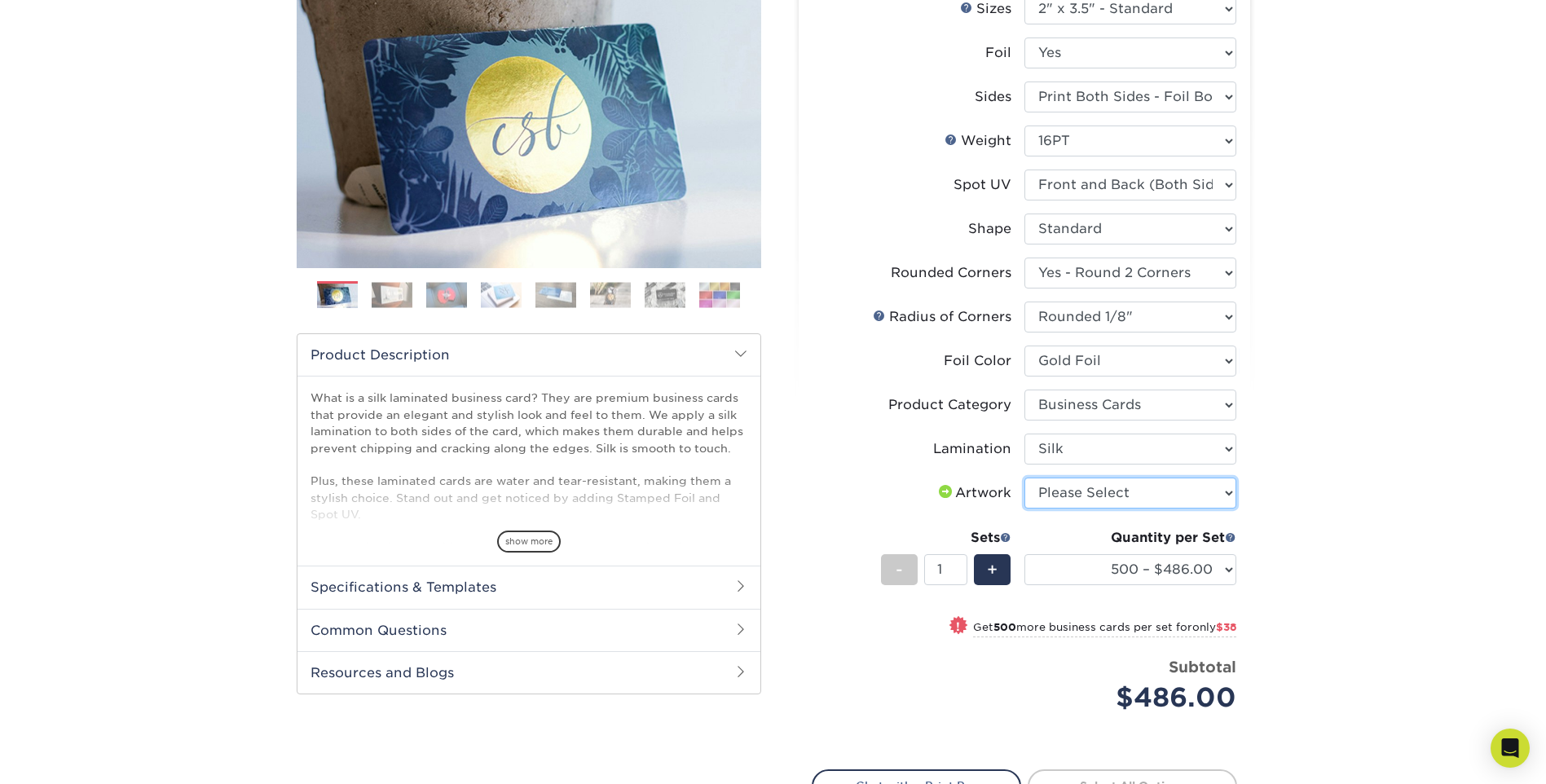
click at [1123, 499] on select "Please Select I will upload files I need a design - $100" at bounding box center [1131, 493] width 212 height 31
select select "design"
click at [1025, 478] on select "Please Select I will upload files I need a design - $100" at bounding box center [1131, 493] width 212 height 31
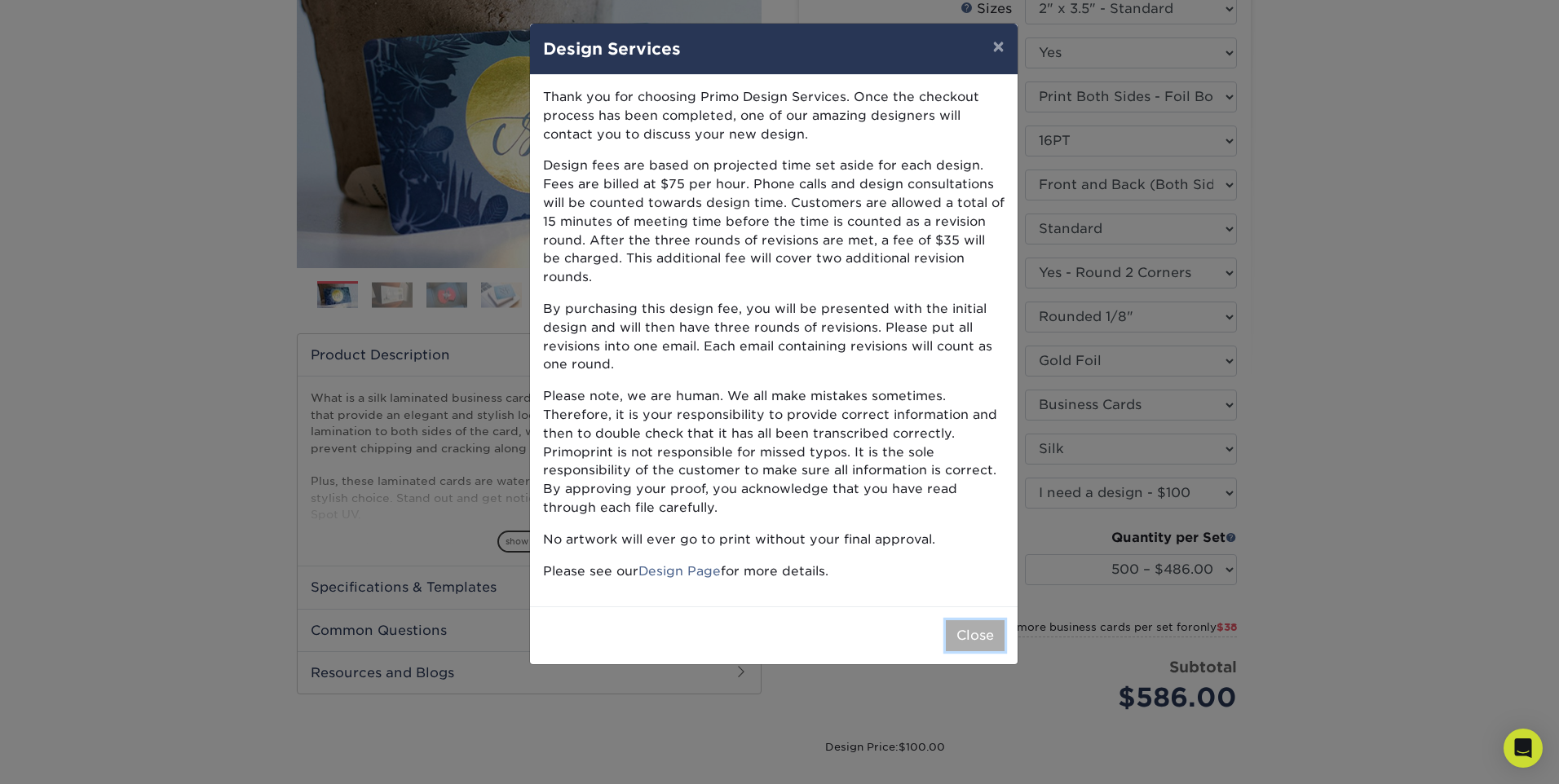
click at [981, 620] on button "Close" at bounding box center [975, 635] width 59 height 31
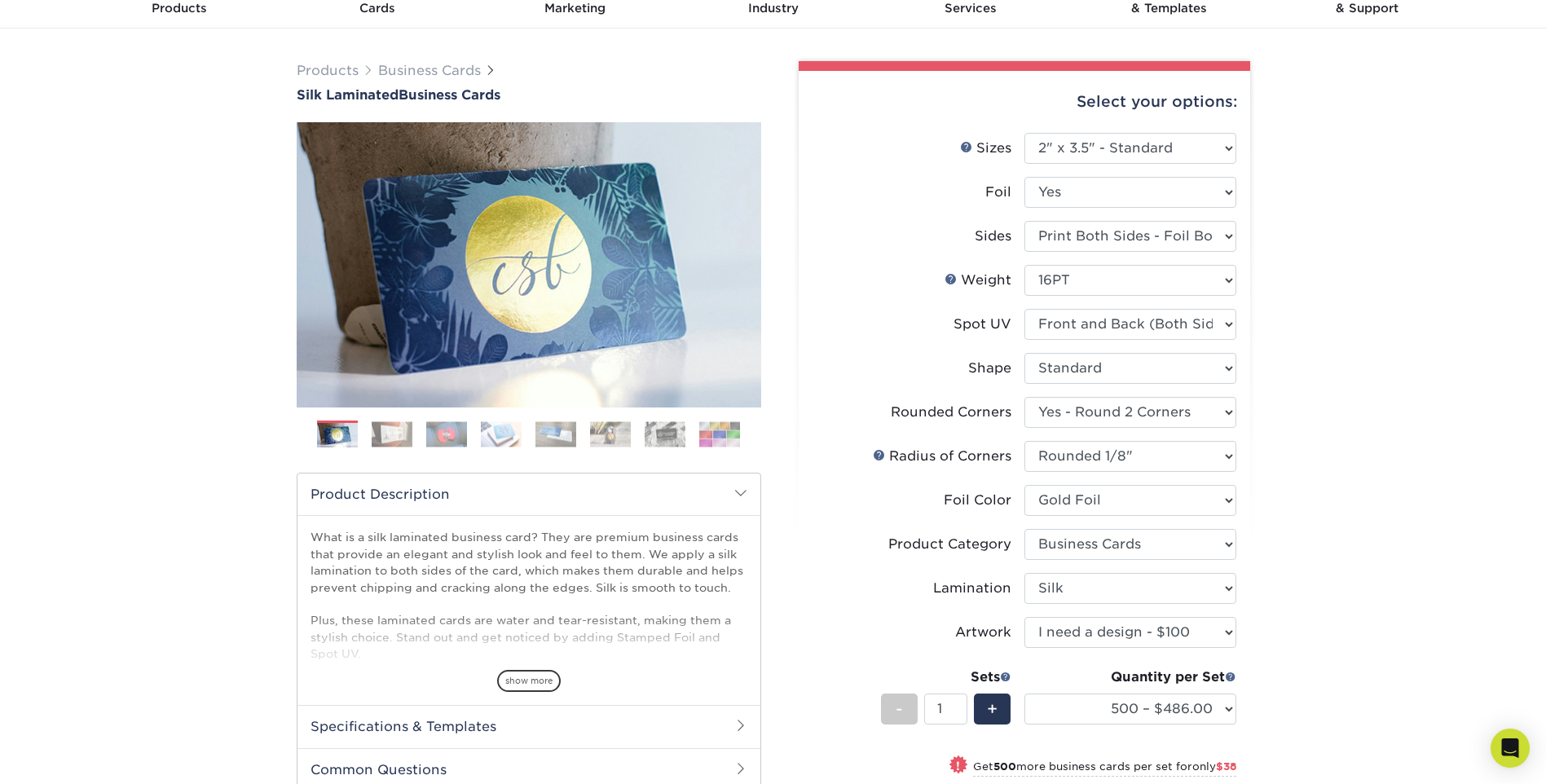
scroll to position [53, 0]
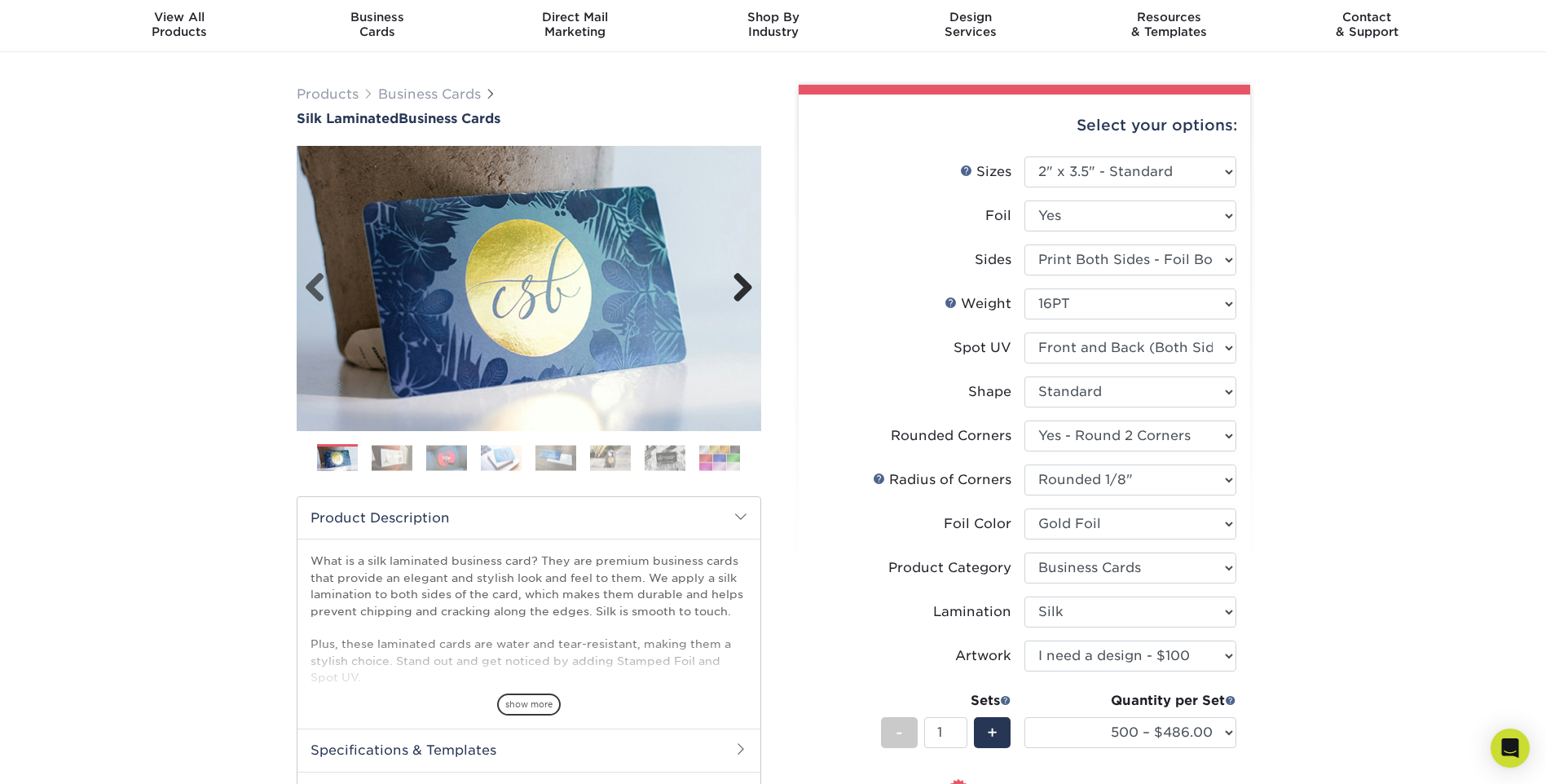
click at [744, 294] on link "Next" at bounding box center [737, 289] width 33 height 33
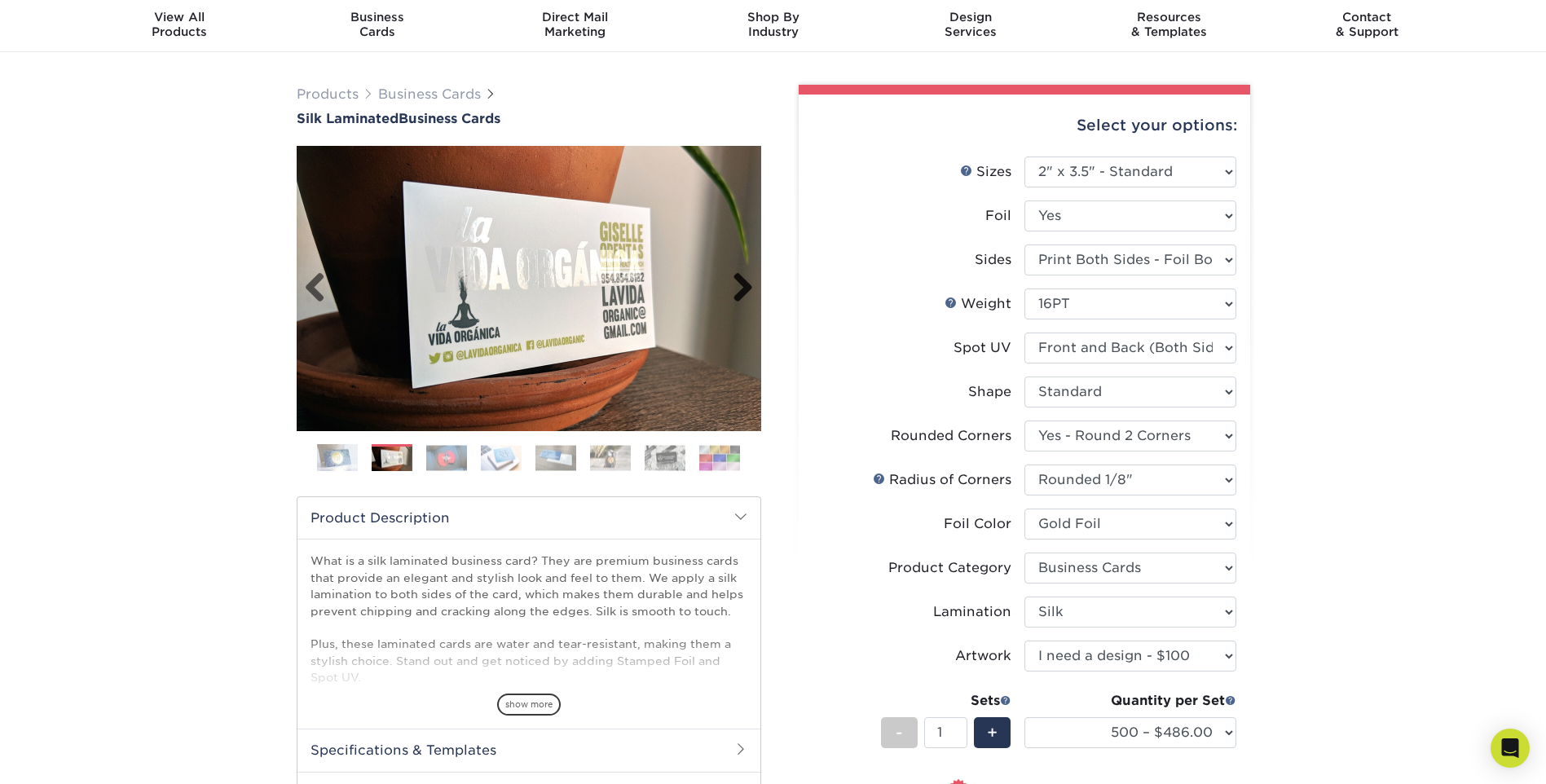
click at [744, 294] on link "Next" at bounding box center [737, 289] width 33 height 33
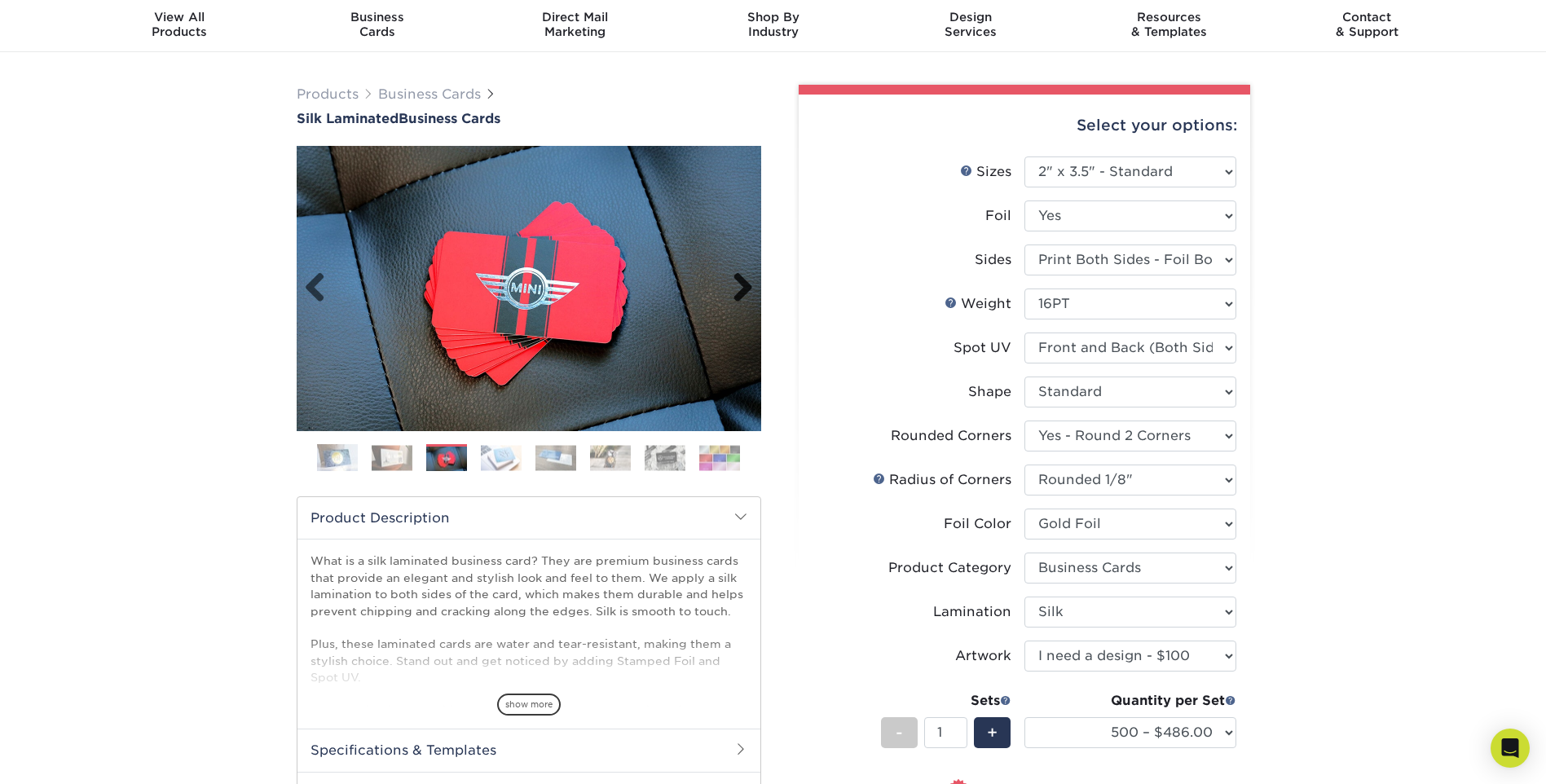
click at [744, 294] on link "Next" at bounding box center [737, 289] width 33 height 33
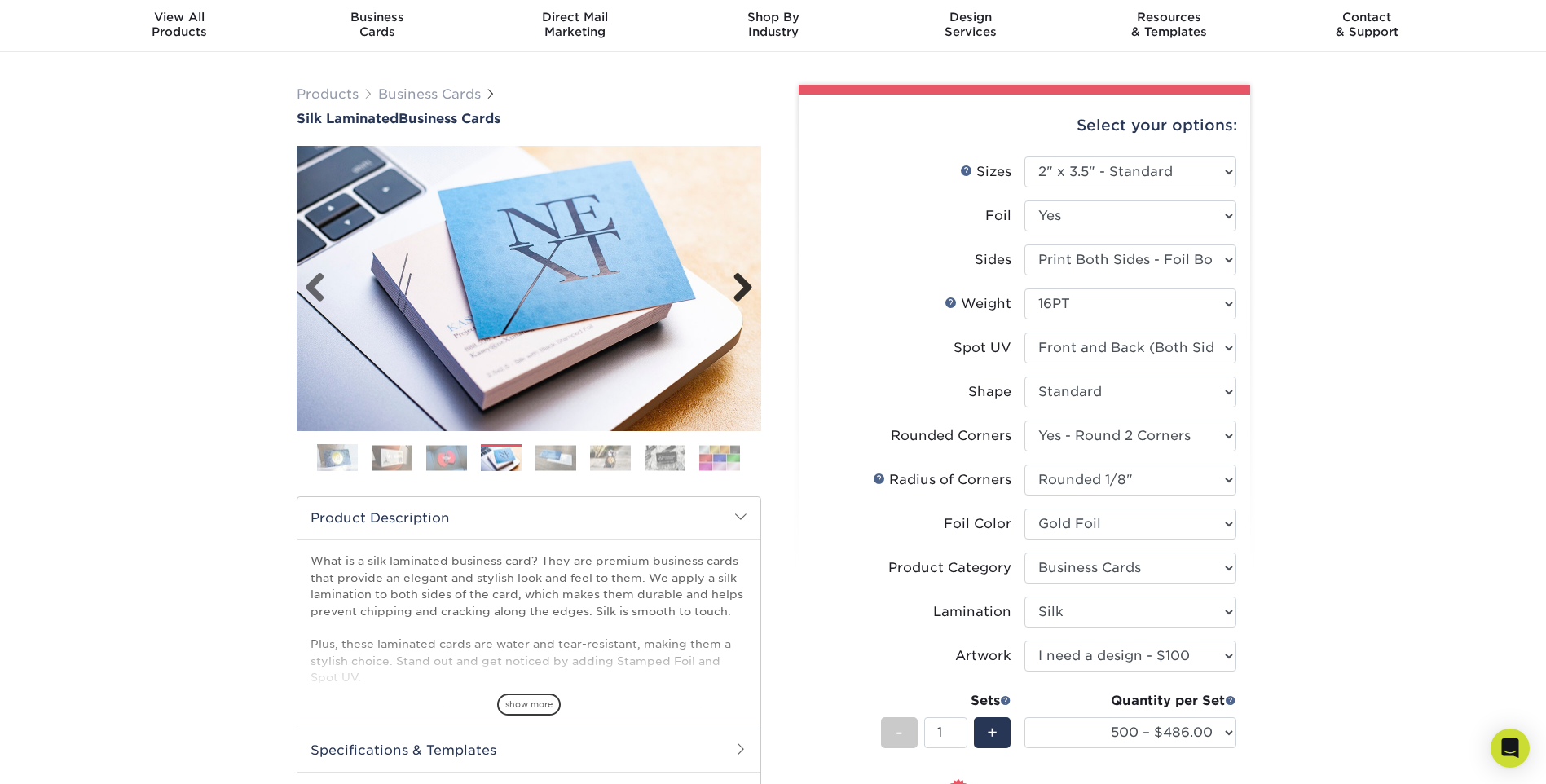
click at [744, 294] on link "Next" at bounding box center [737, 289] width 33 height 33
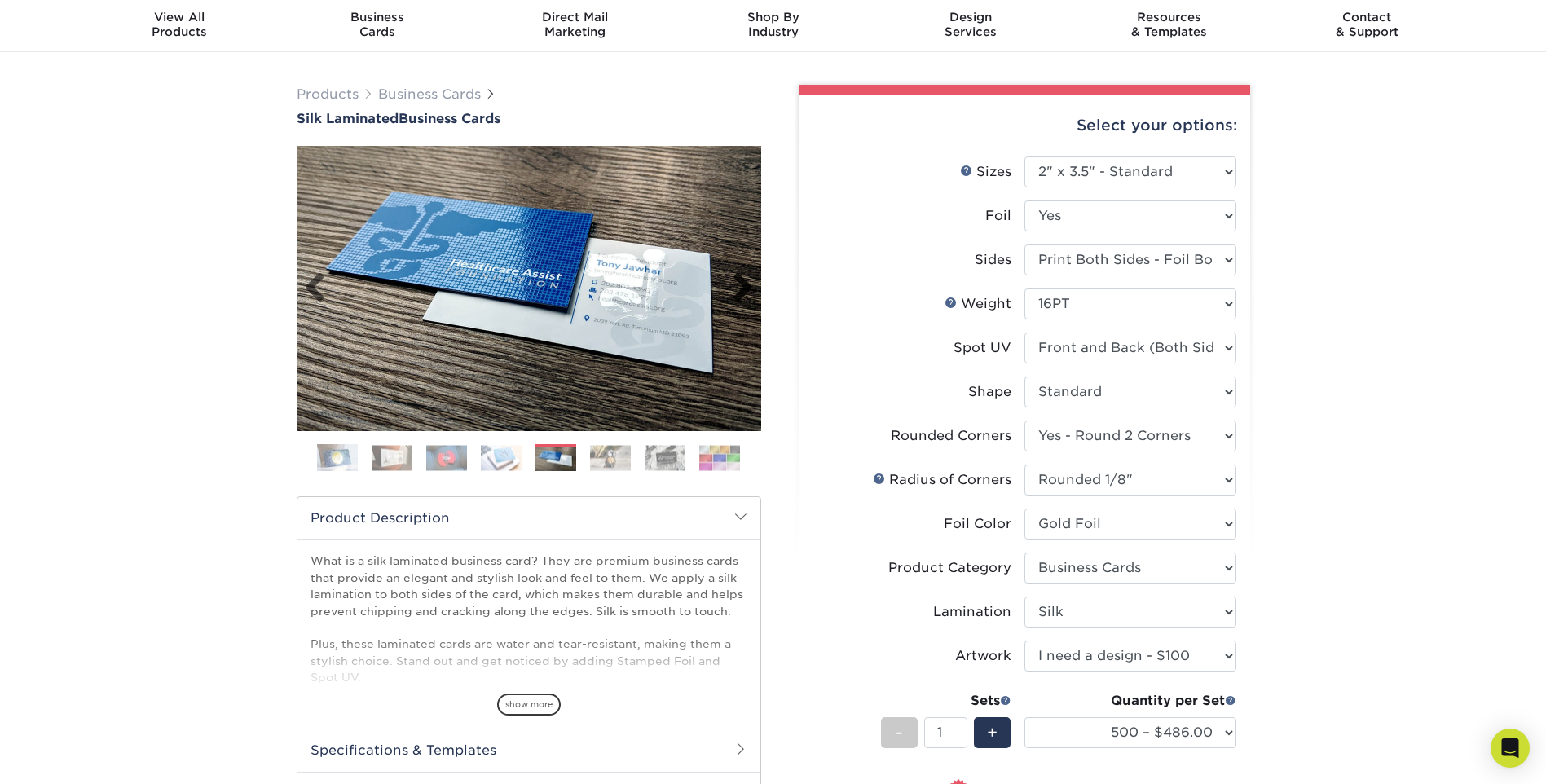
click at [744, 294] on link "Next" at bounding box center [737, 289] width 33 height 33
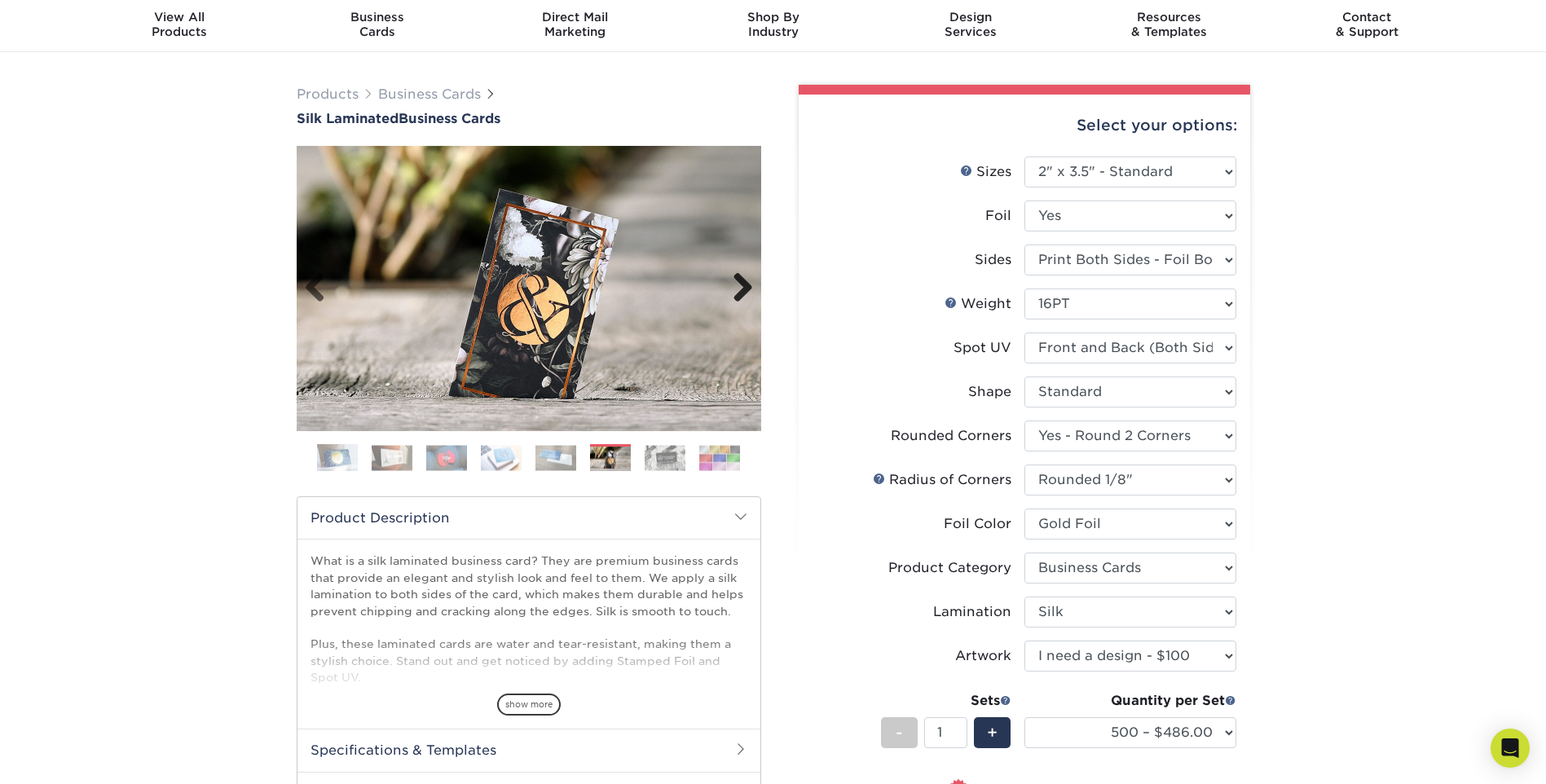
click at [744, 294] on link "Next" at bounding box center [737, 289] width 33 height 33
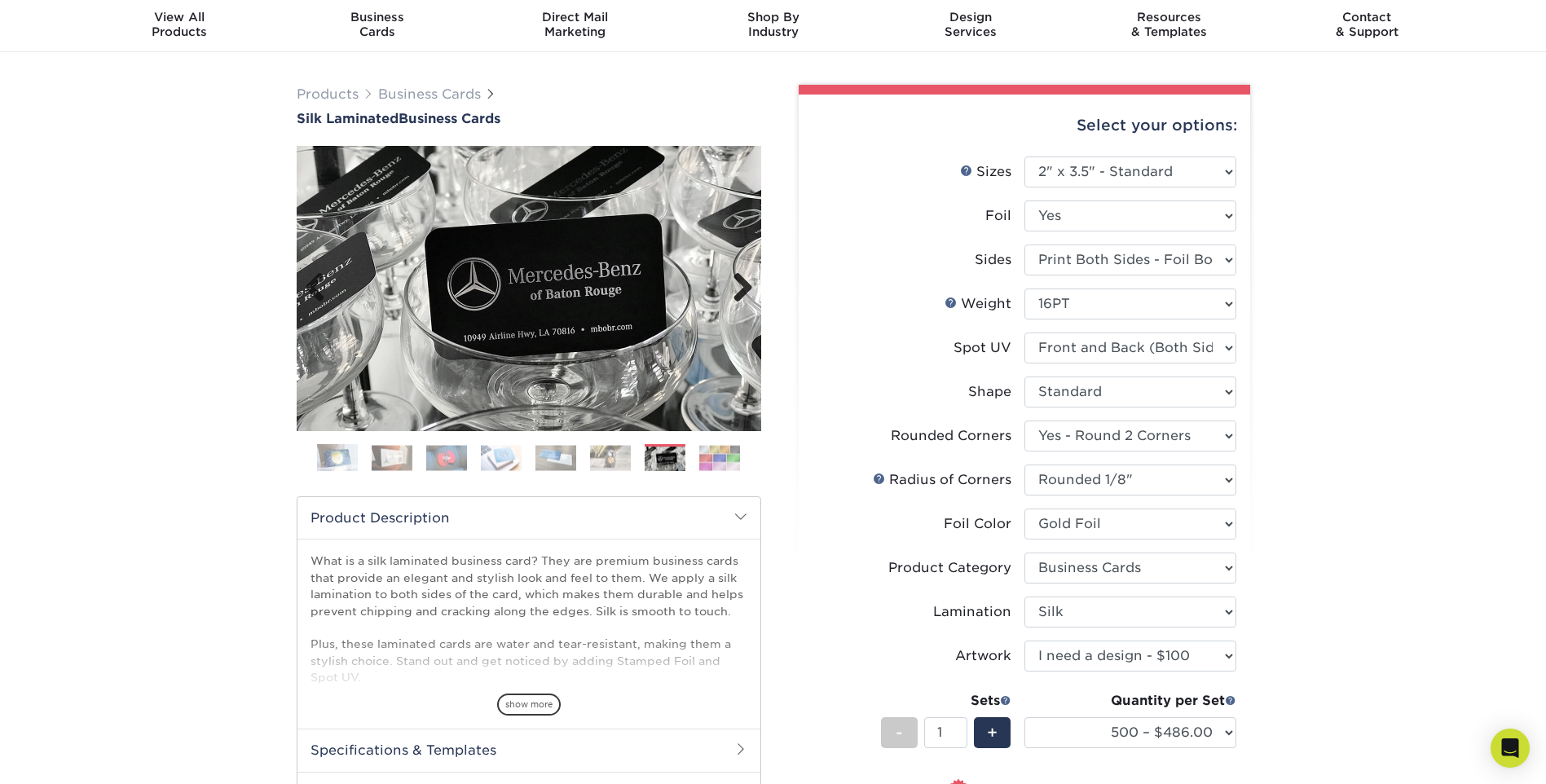
click at [744, 295] on link "Next" at bounding box center [737, 289] width 33 height 33
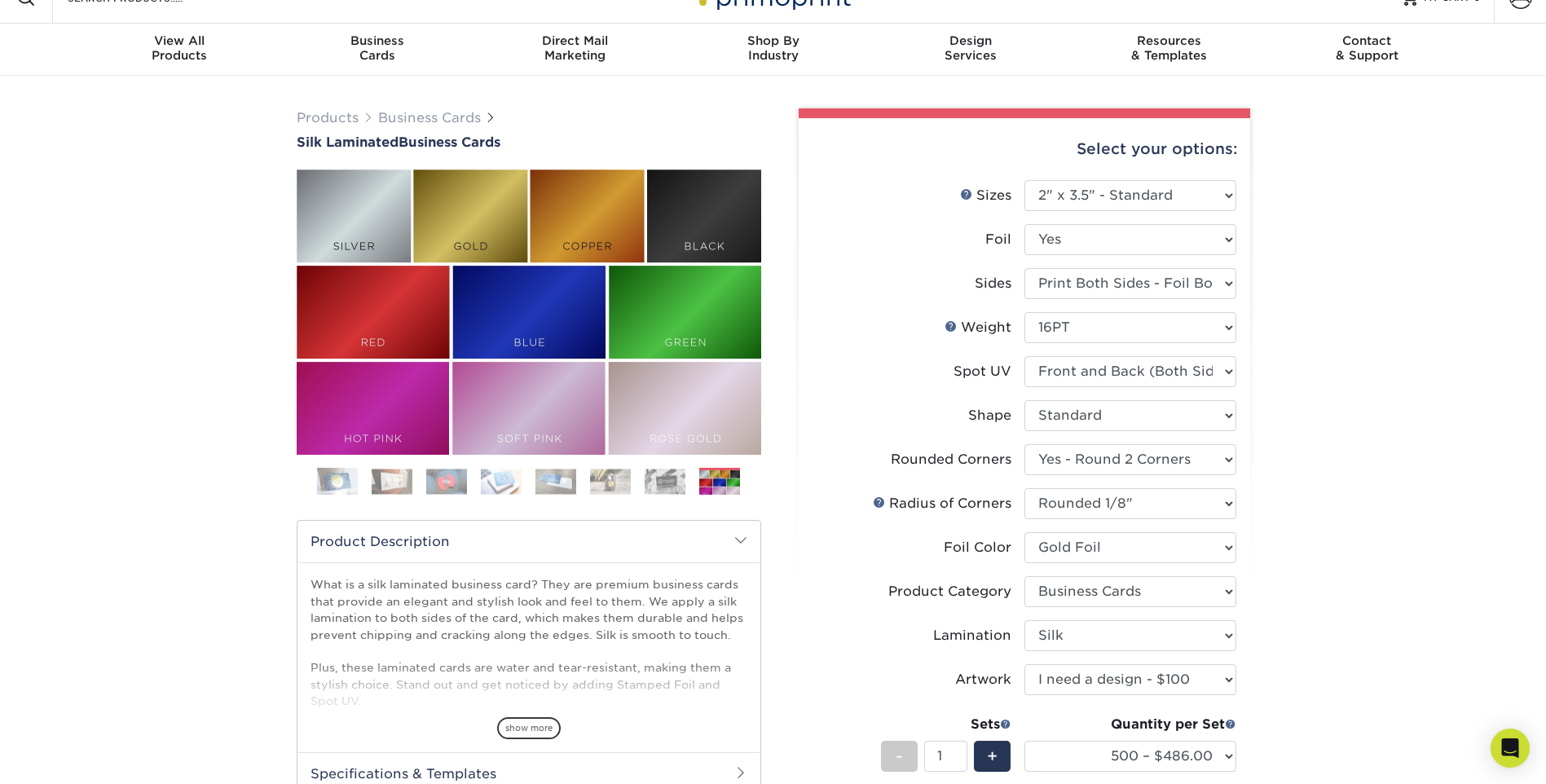
scroll to position [0, 0]
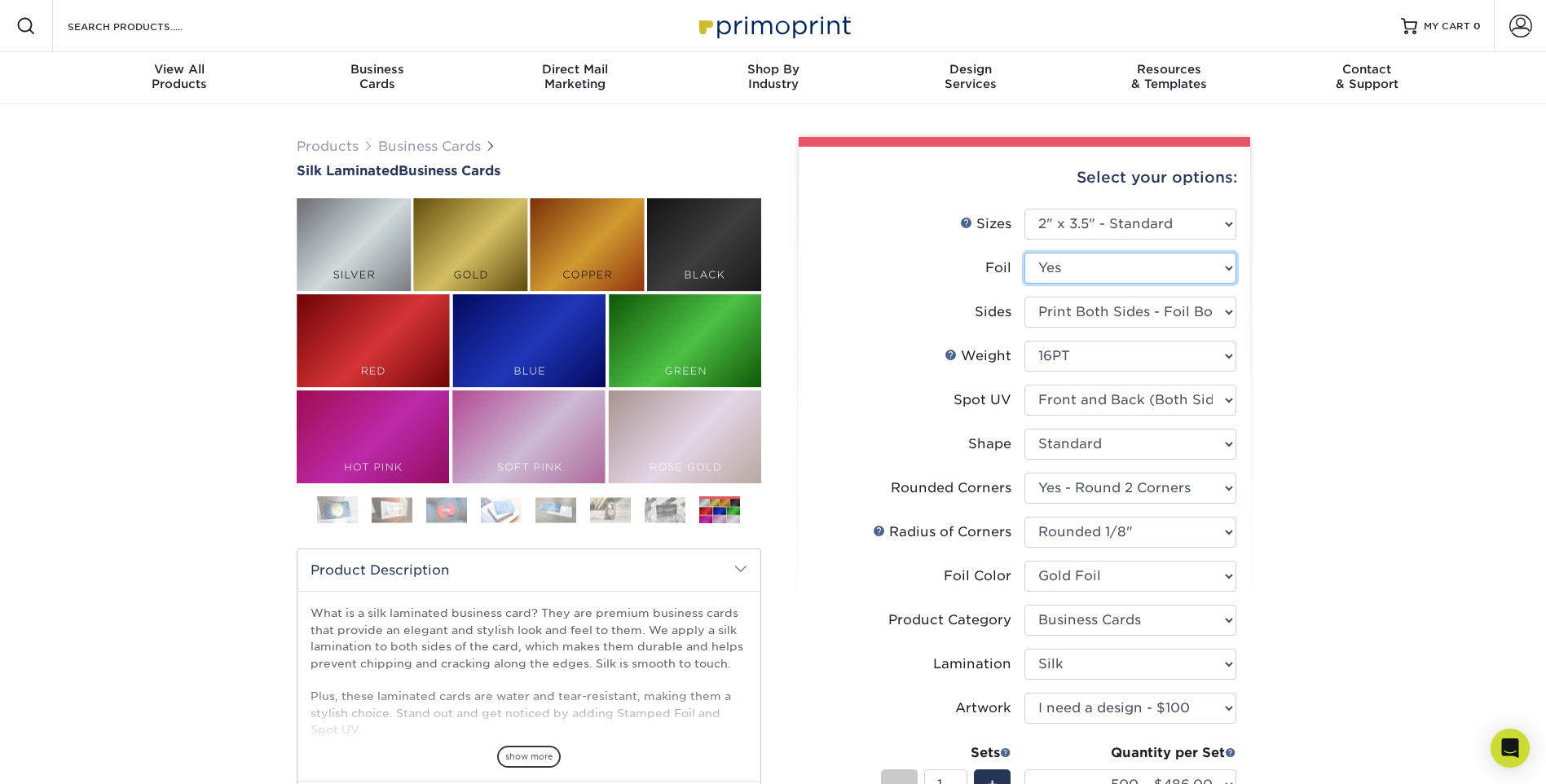
click at [1143, 265] on select "Please Select Yes No" at bounding box center [1131, 268] width 212 height 31
click at [1368, 275] on div "Products Business Cards Silk Laminated Business Cards Previous Next" at bounding box center [773, 649] width 1546 height 1090
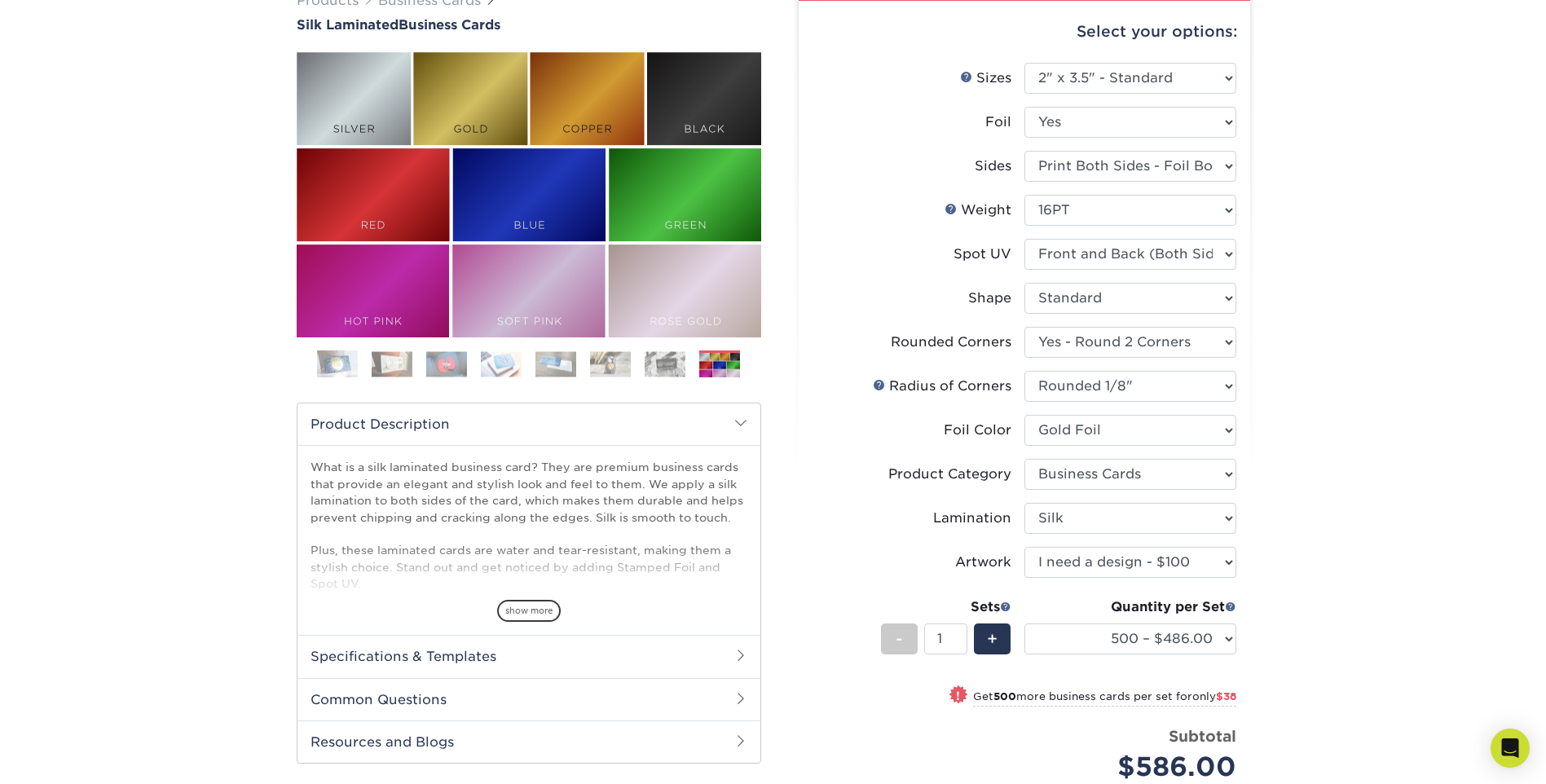
scroll to position [163, 0]
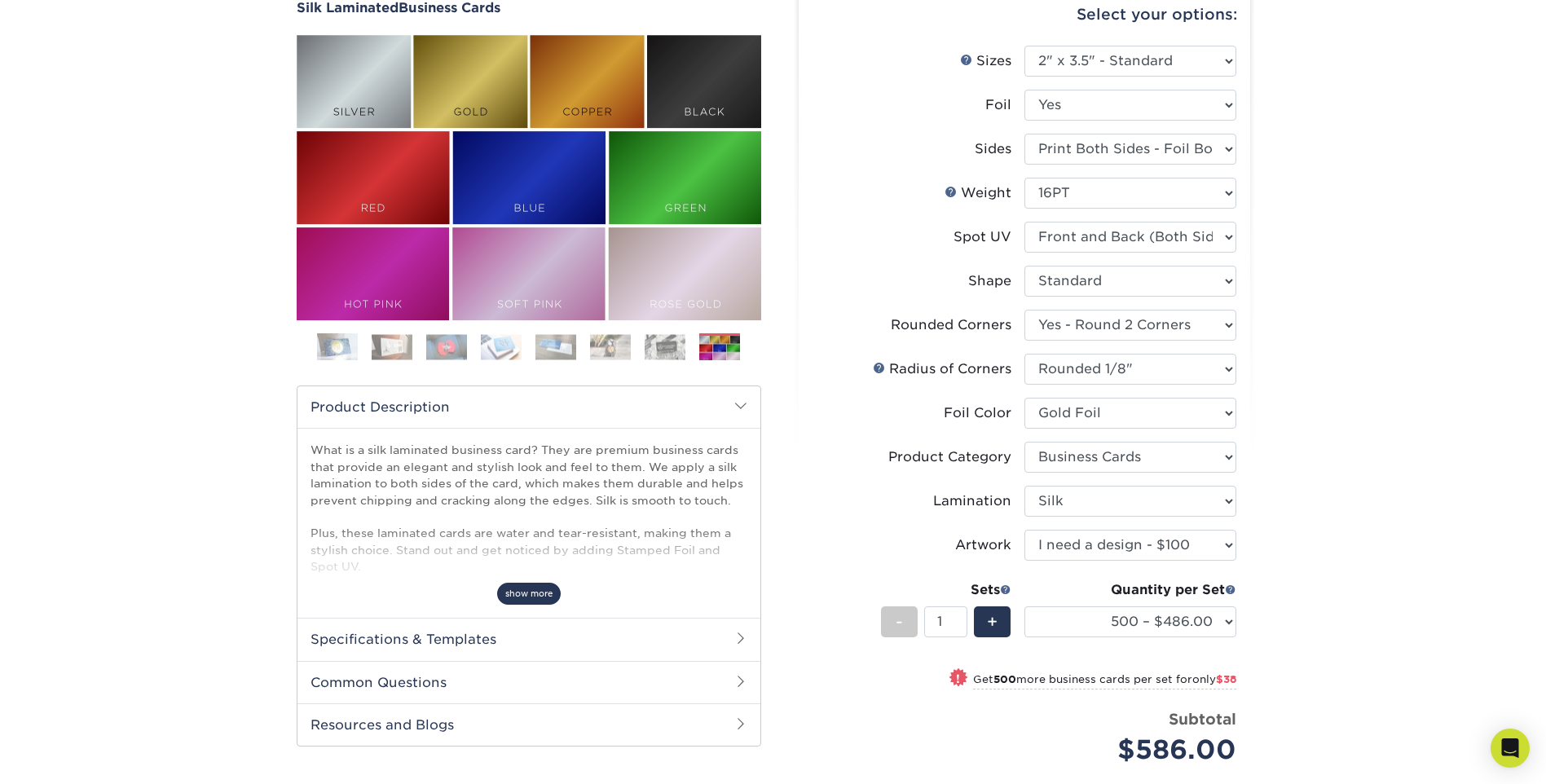
click at [516, 602] on span "show more" at bounding box center [528, 593] width 63 height 22
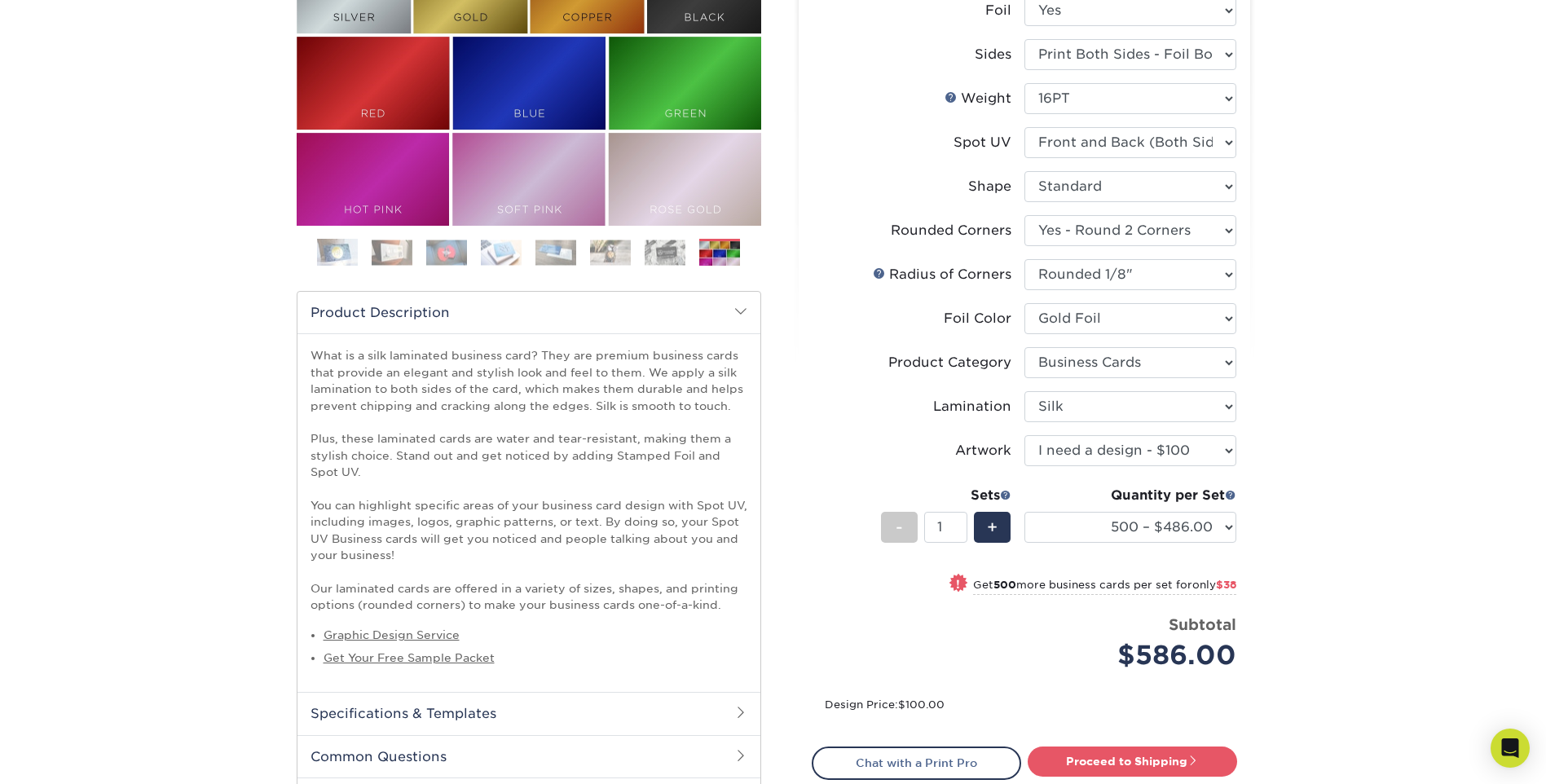
scroll to position [489, 0]
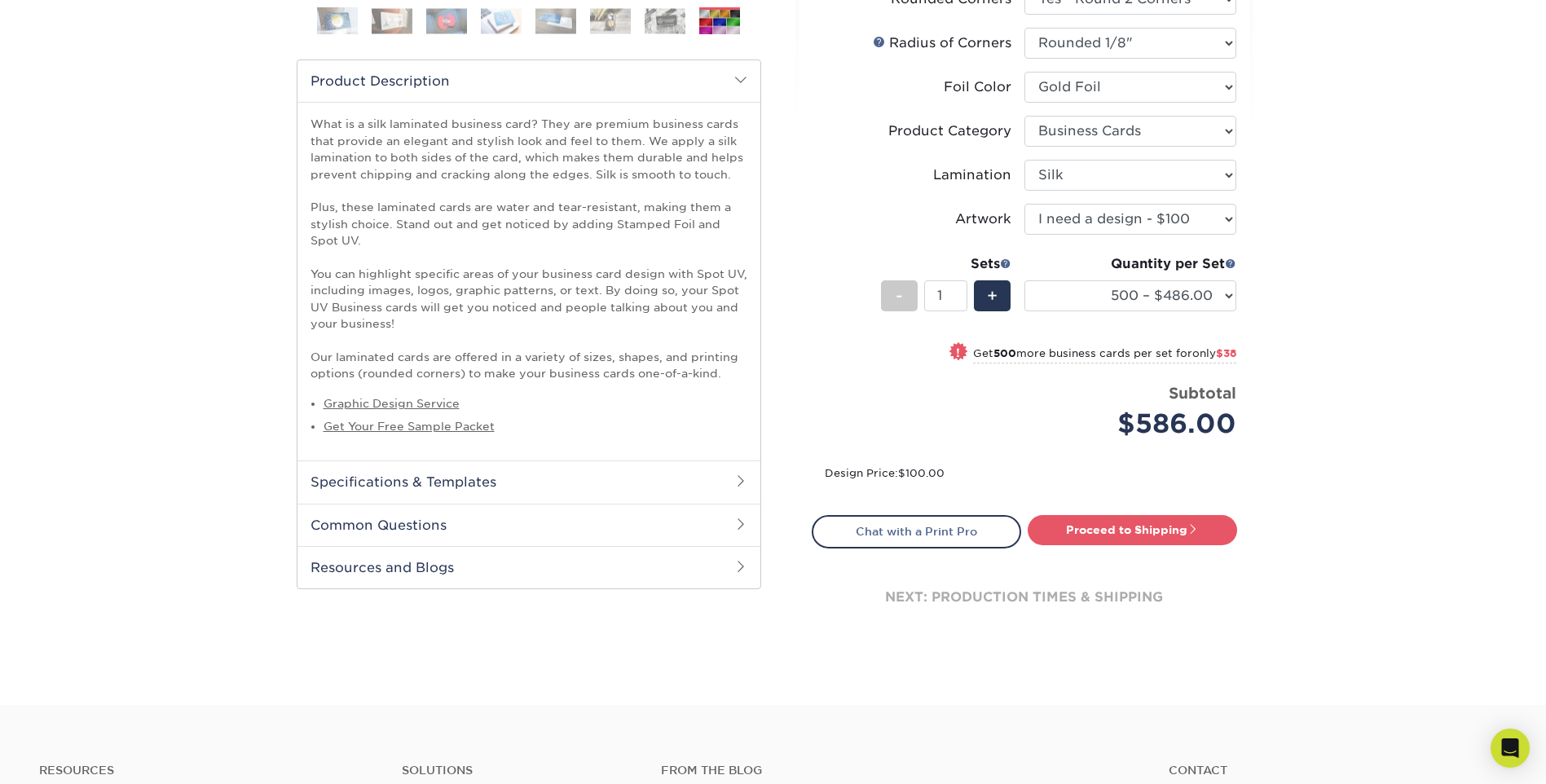
click at [742, 492] on h2 "Specifications & Templates" at bounding box center [529, 482] width 463 height 43
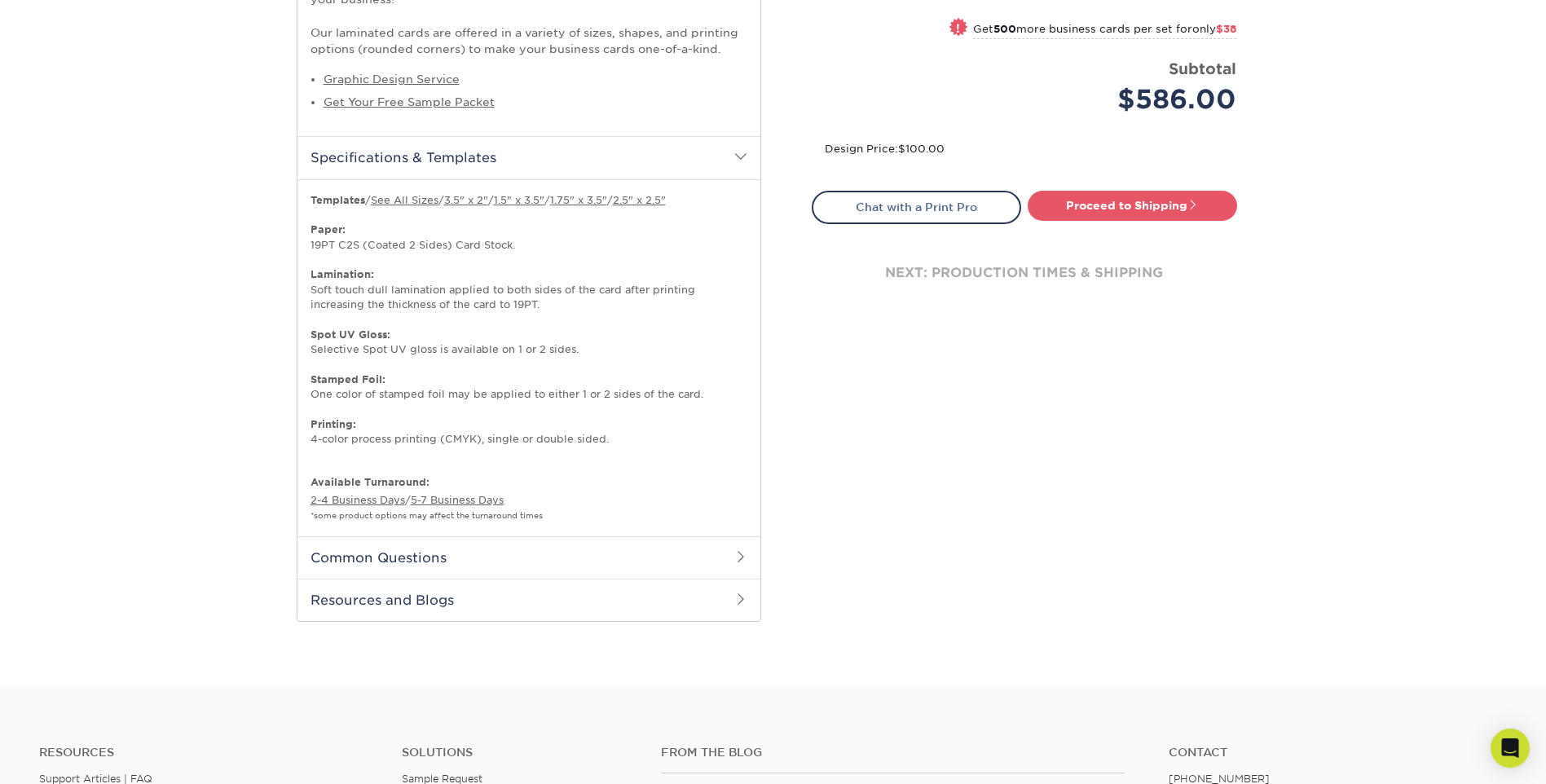
scroll to position [815, 0]
click at [704, 547] on h2 "Common Questions" at bounding box center [529, 556] width 463 height 43
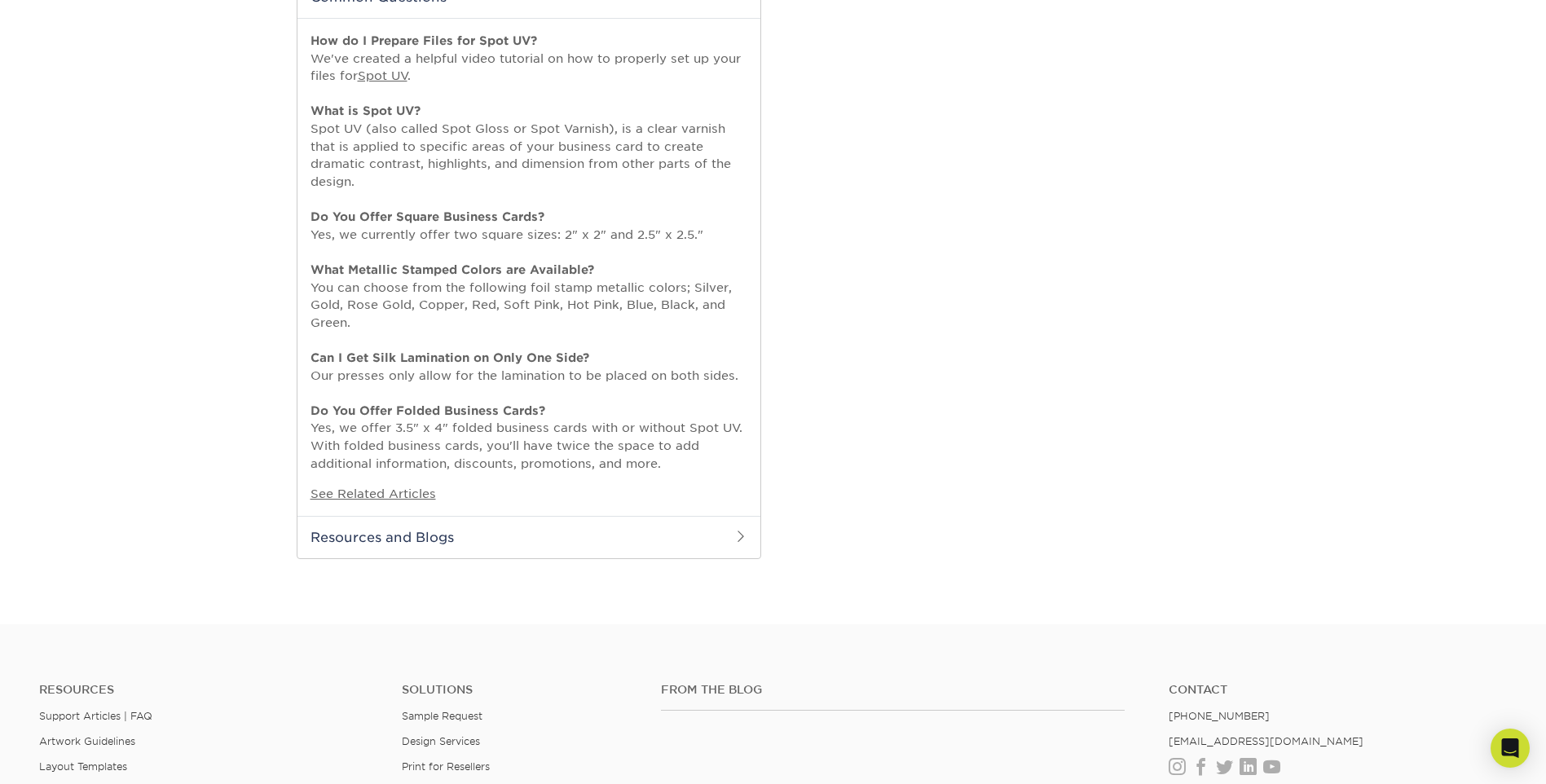
scroll to position [1385, 0]
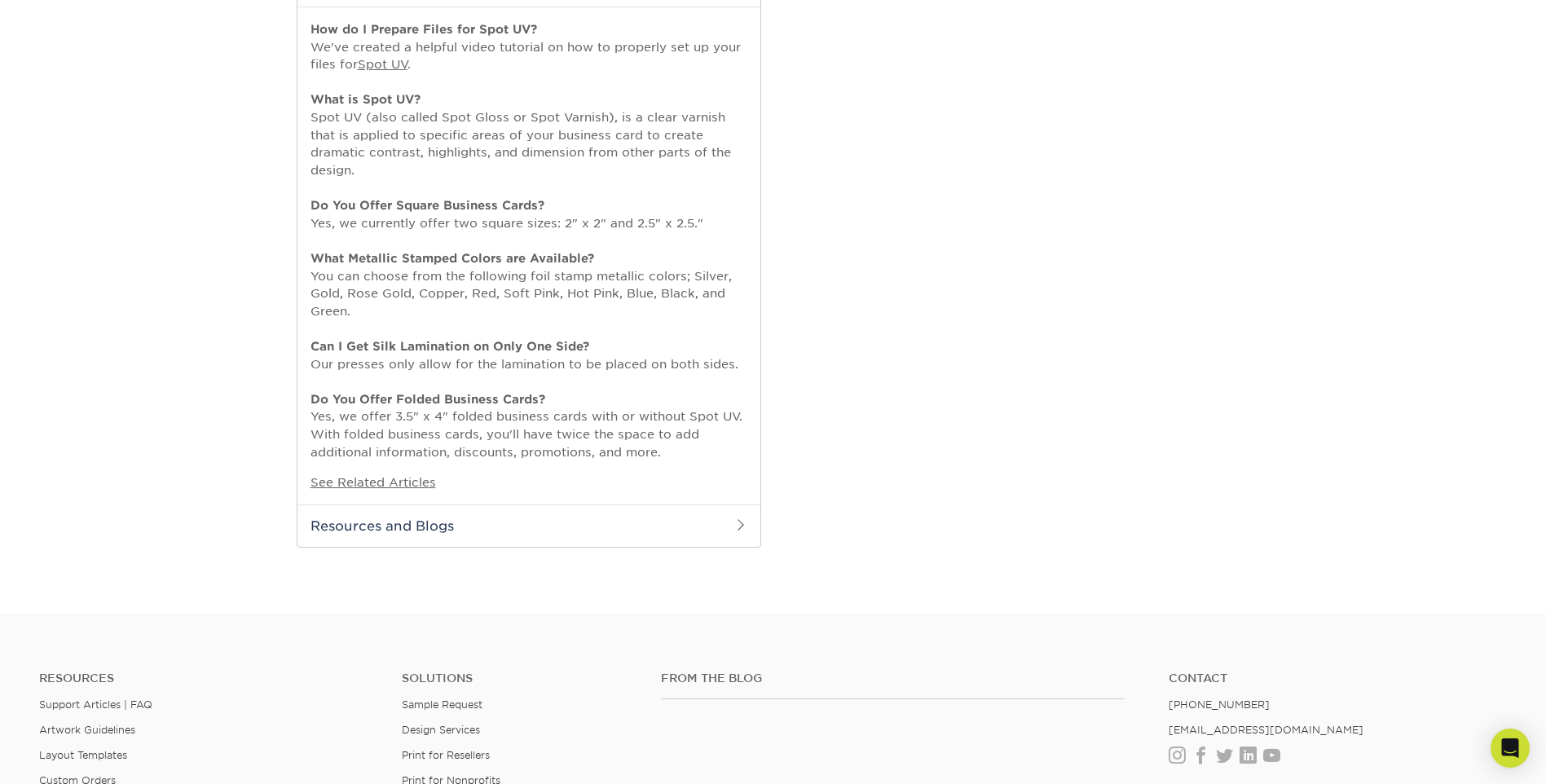
click at [721, 537] on h2 "Resources and Blogs" at bounding box center [529, 526] width 463 height 43
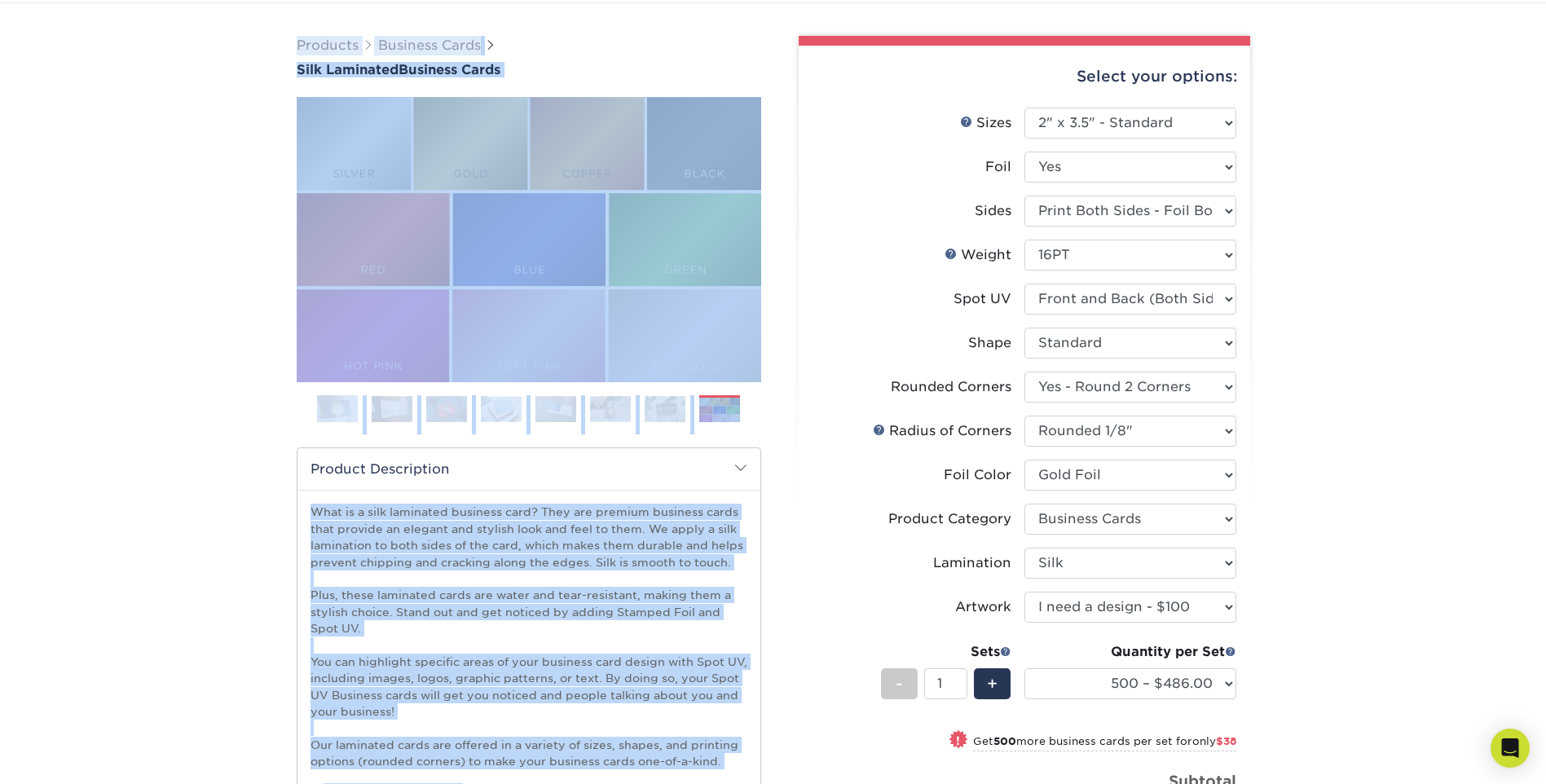
scroll to position [82, 0]
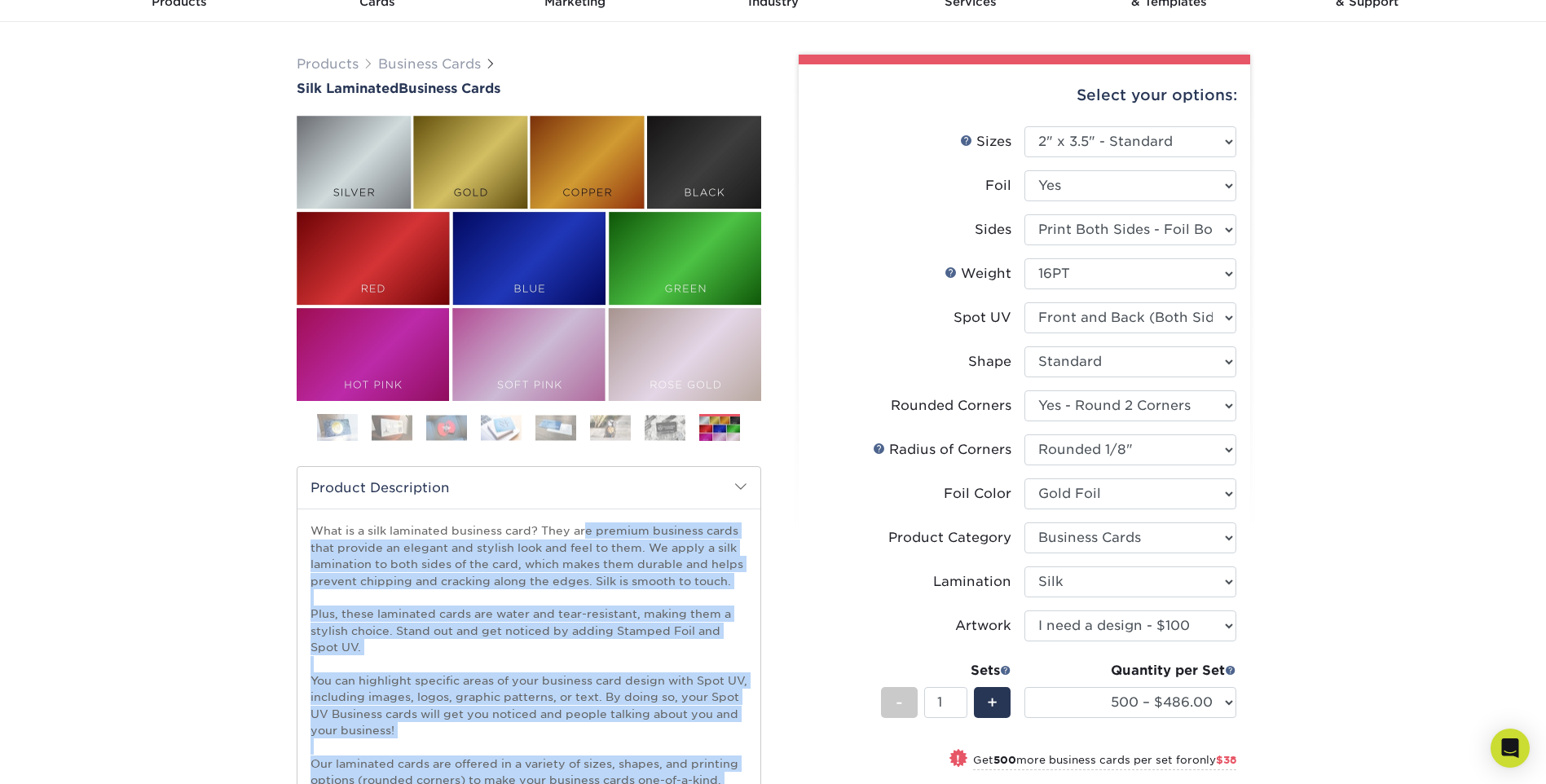
drag, startPoint x: 613, startPoint y: 636, endPoint x: 358, endPoint y: 494, distance: 291.9
click at [343, 425] on img at bounding box center [338, 428] width 41 height 41
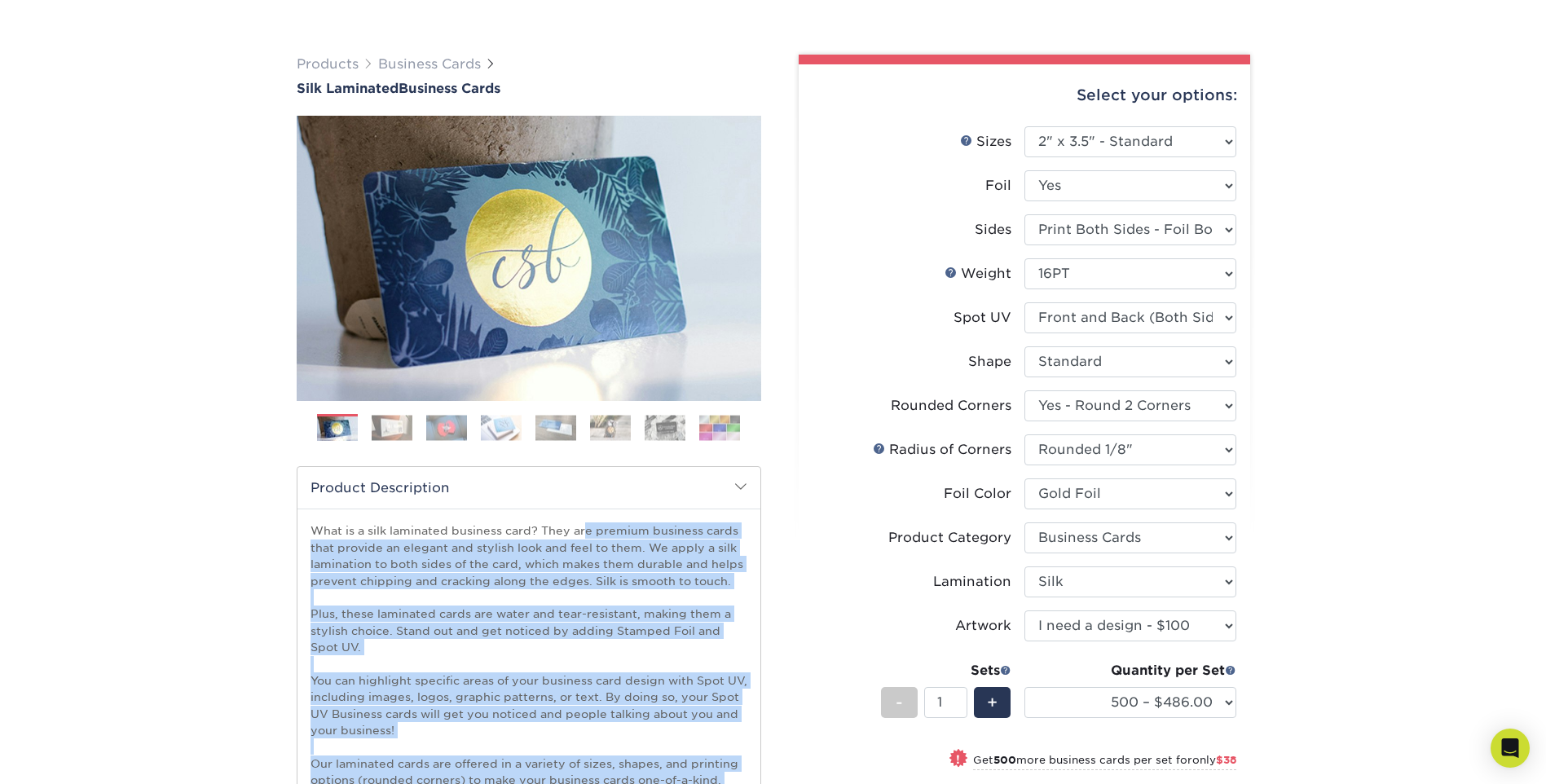
scroll to position [245, 0]
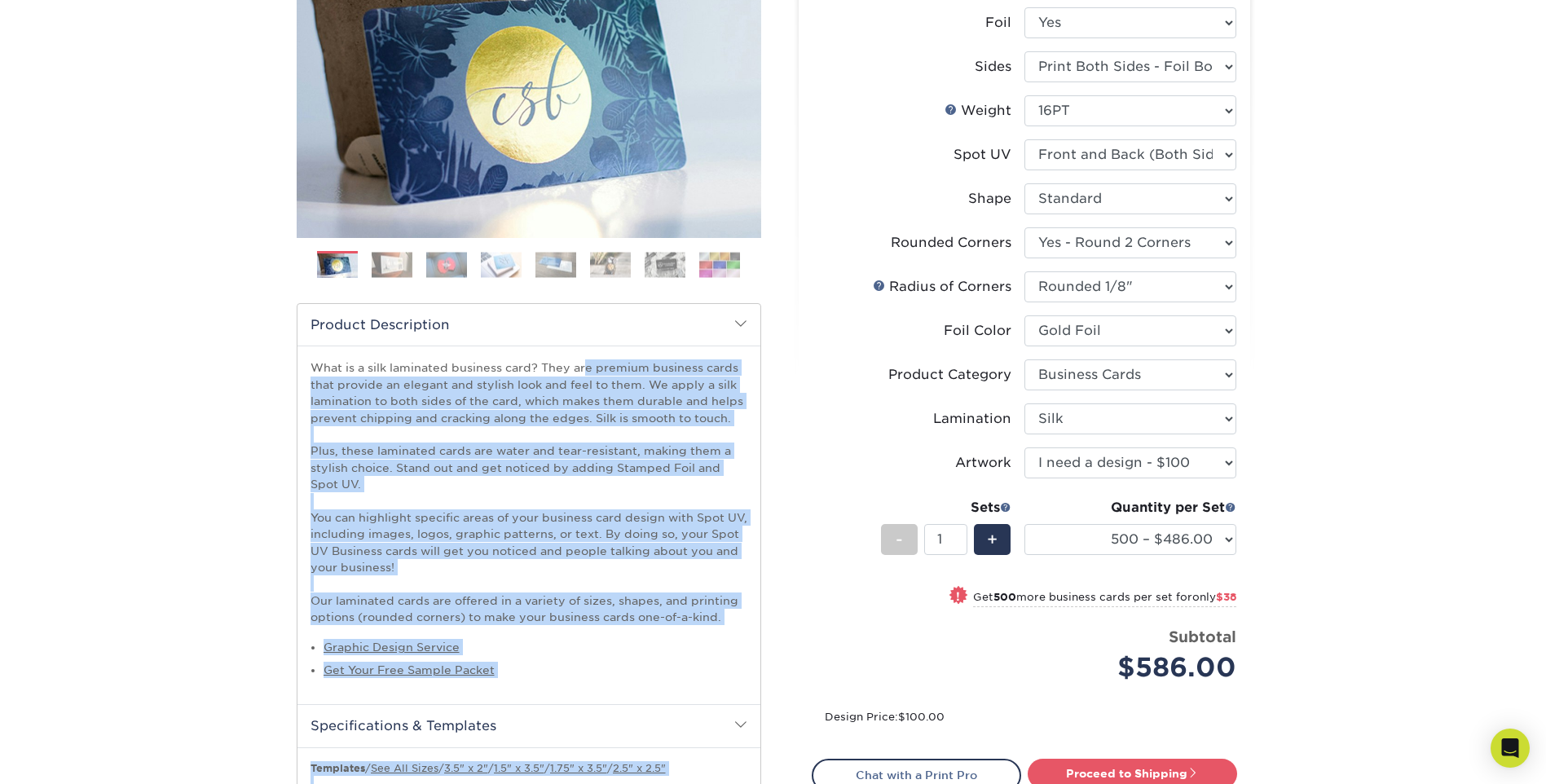
click at [330, 323] on h2 "Product Description" at bounding box center [529, 324] width 463 height 42
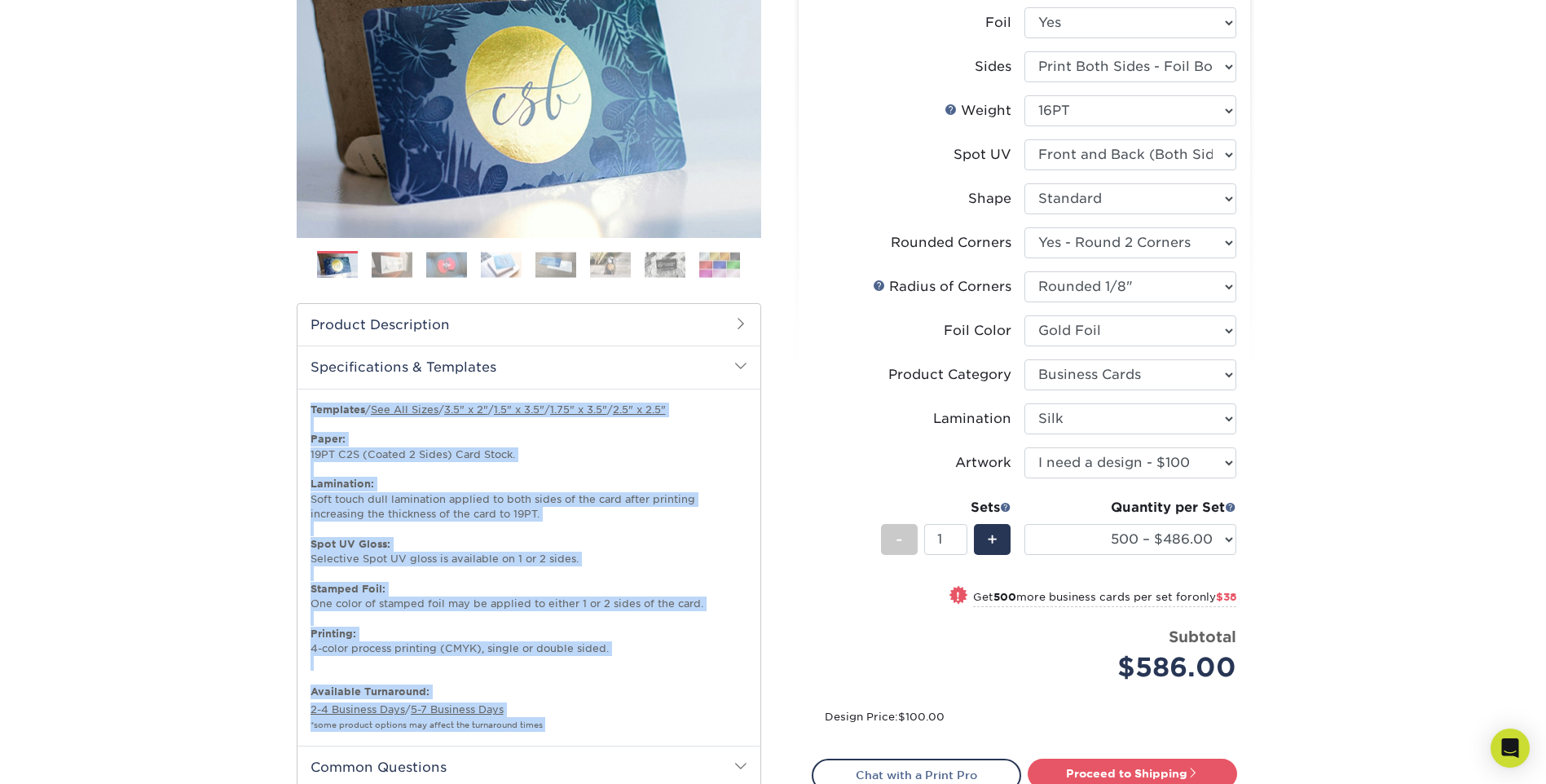
click at [330, 323] on h2 "Product Description" at bounding box center [529, 324] width 463 height 42
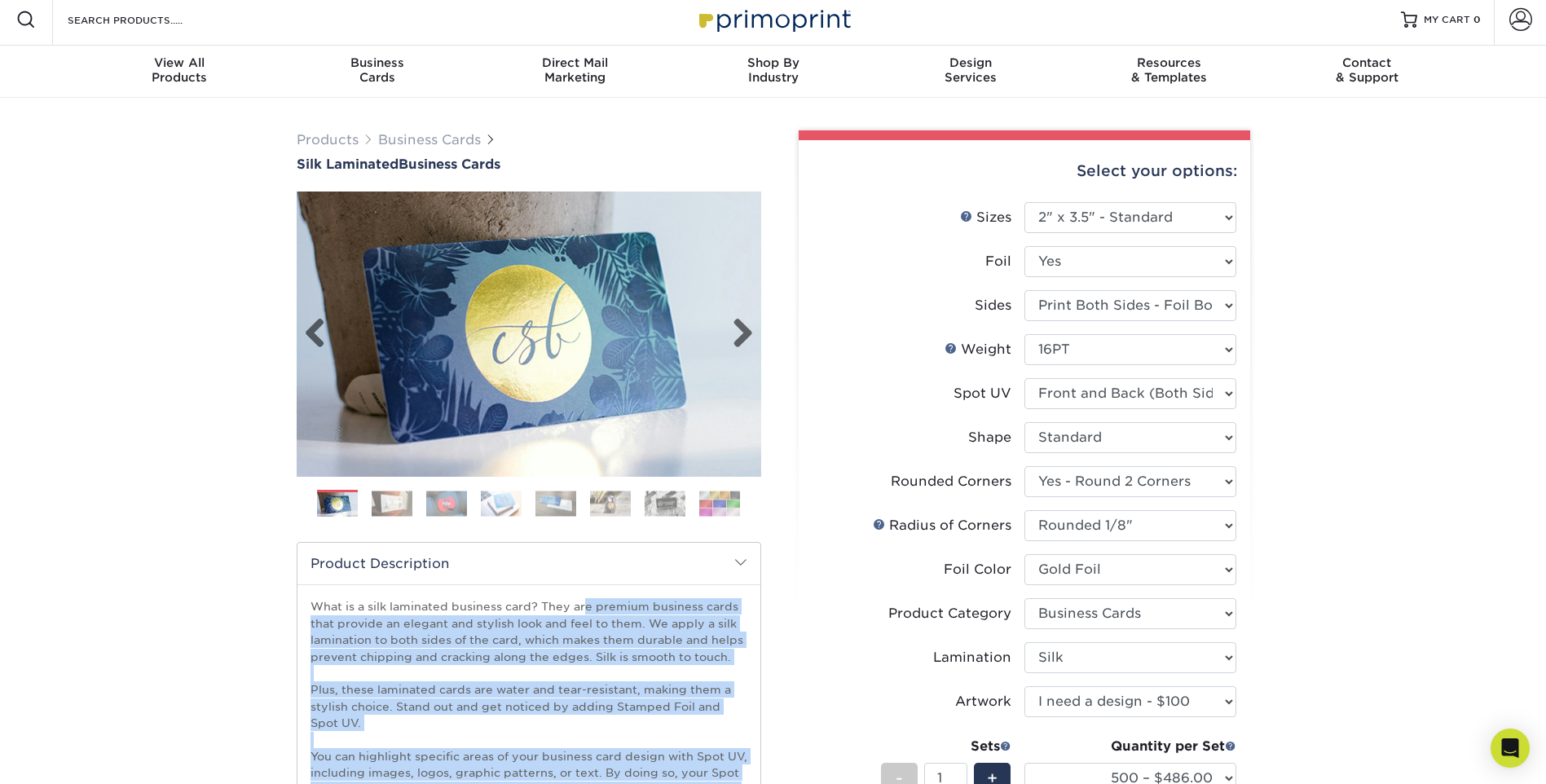
scroll to position [0, 0]
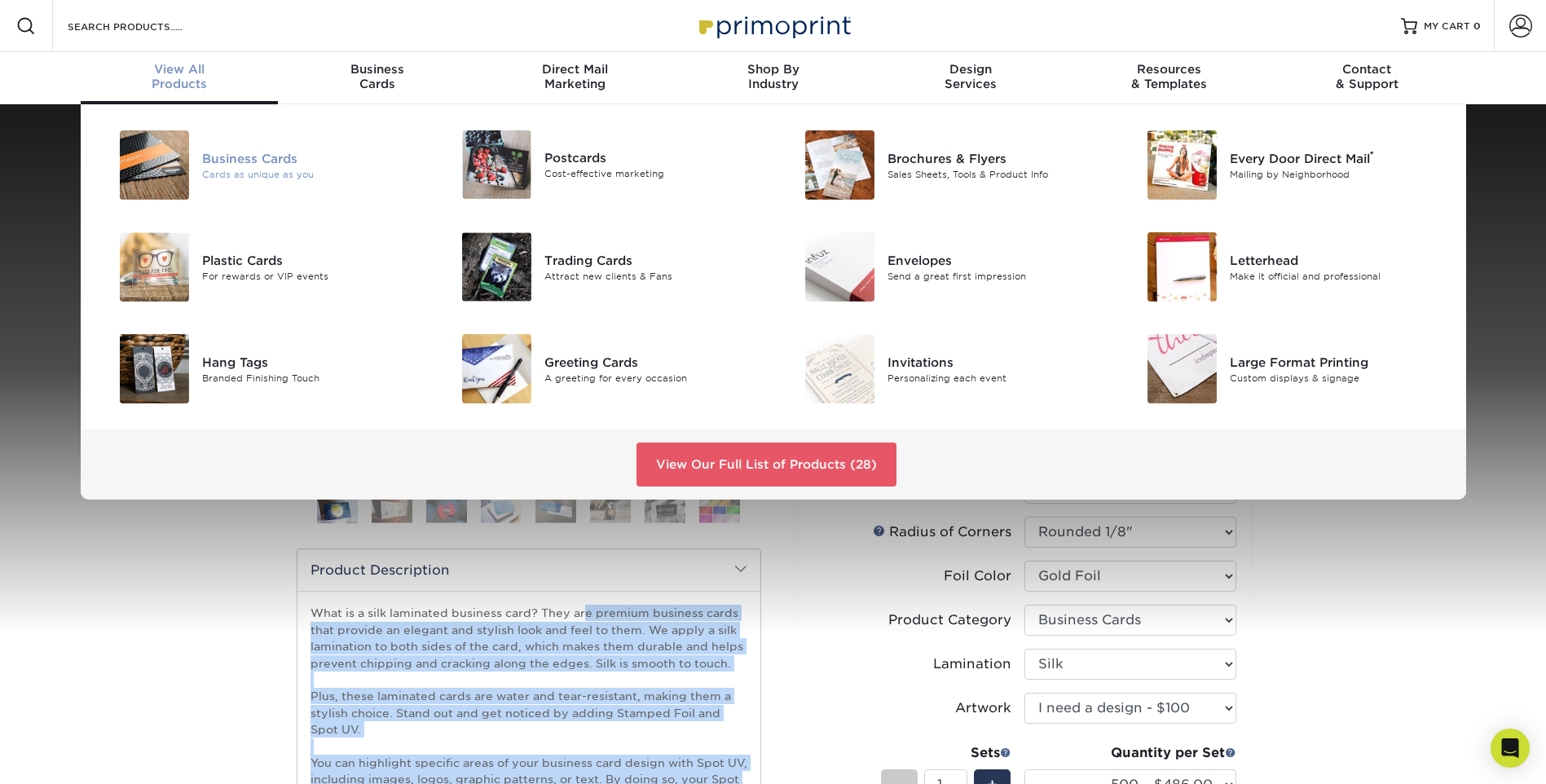
click at [234, 164] on div "Business Cards" at bounding box center [310, 158] width 216 height 18
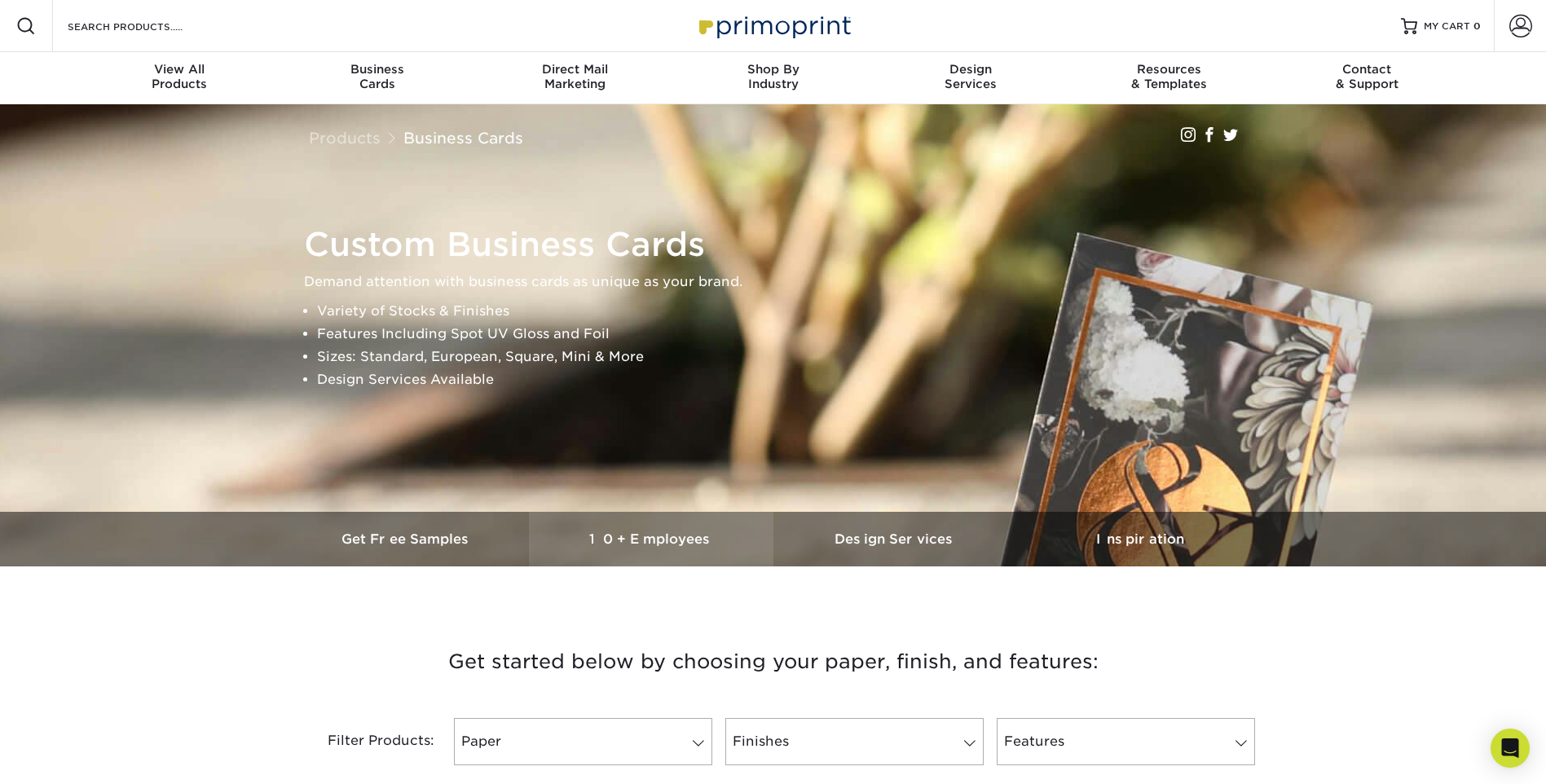
click at [680, 548] on link "10+ Employees" at bounding box center [651, 538] width 244 height 54
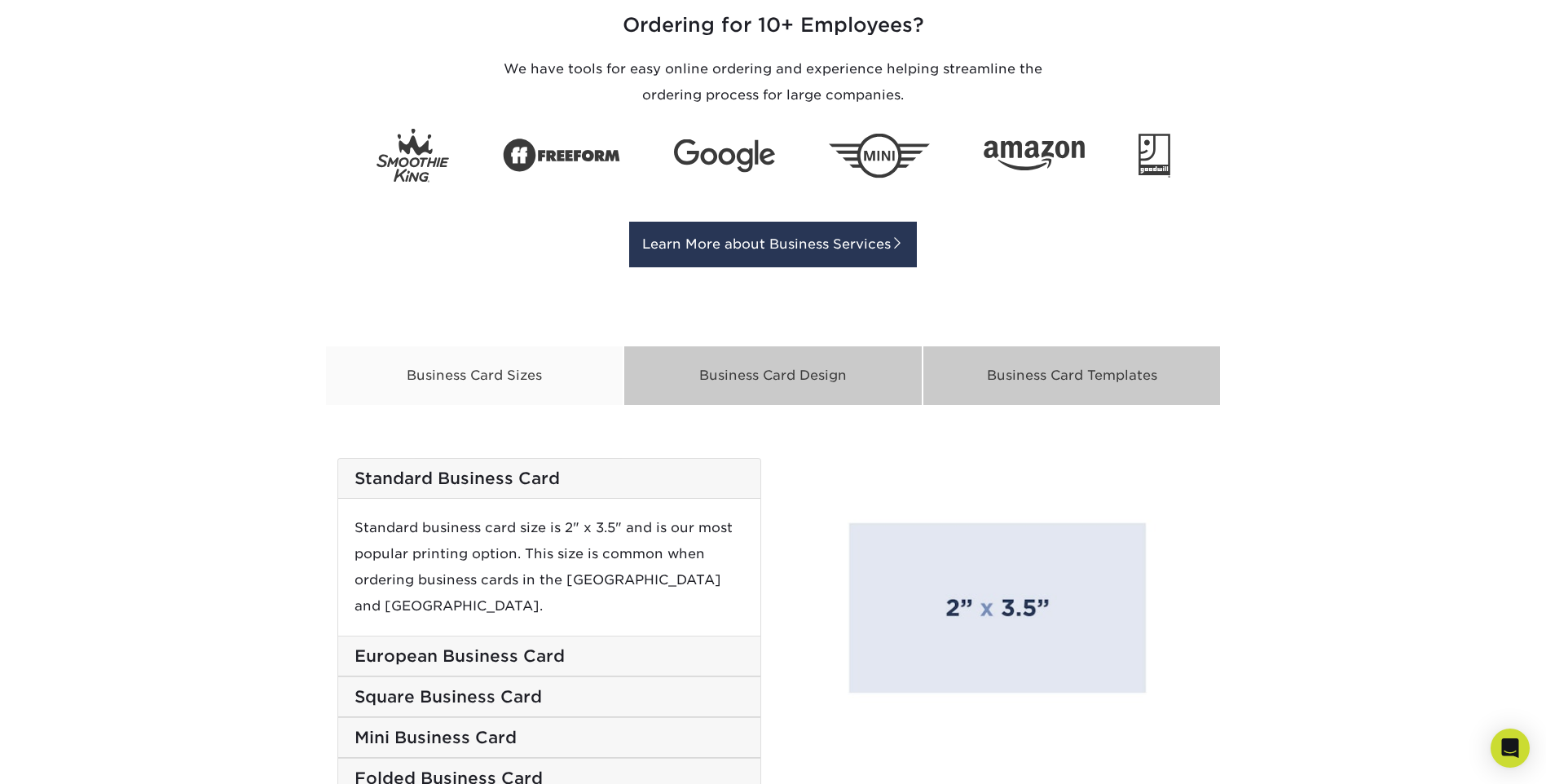
scroll to position [2389, 0]
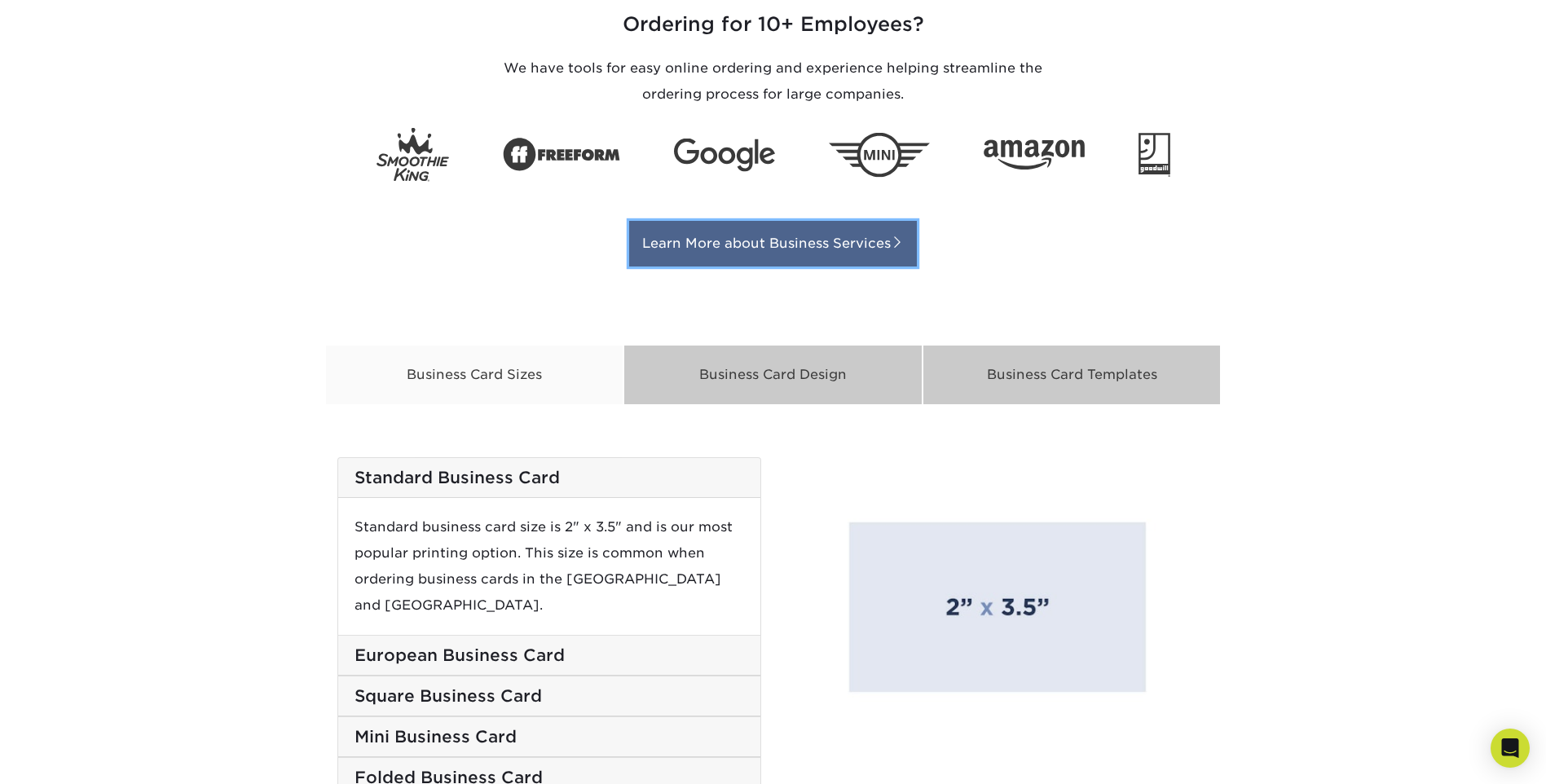
click at [724, 253] on link "Learn More about Business Services" at bounding box center [773, 243] width 288 height 45
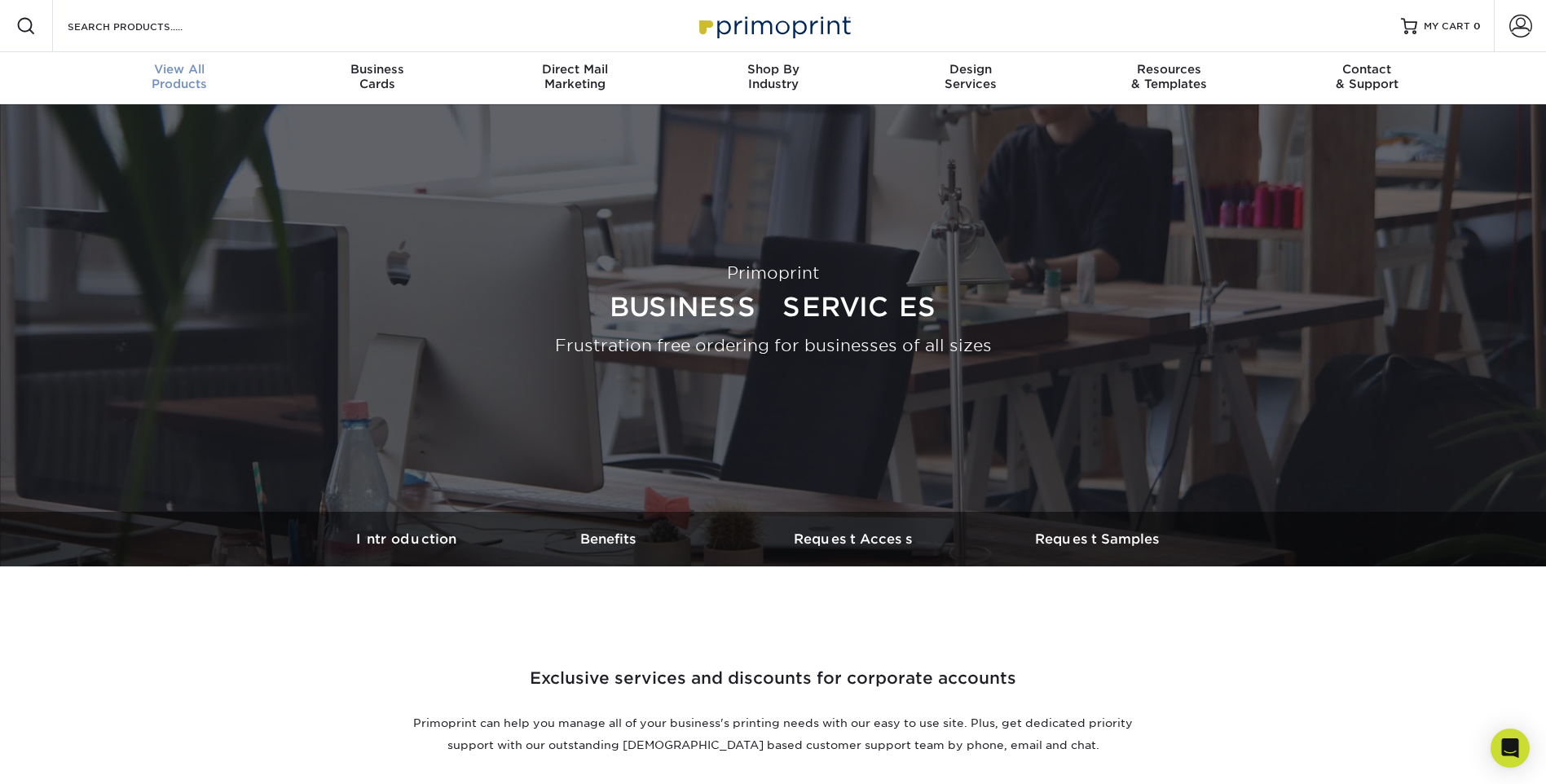
click at [199, 79] on div "View All Products" at bounding box center [180, 77] width 198 height 29
